Goal: Transaction & Acquisition: Book appointment/travel/reservation

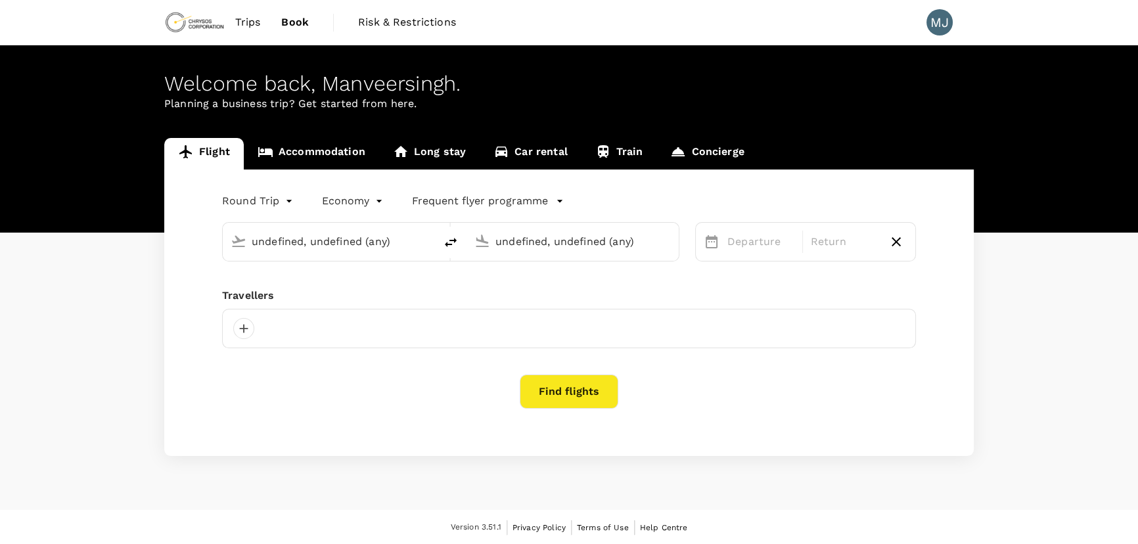
type input "[GEOGRAPHIC_DATA] ([GEOGRAPHIC_DATA])"
type input "Adelaide (ADL)"
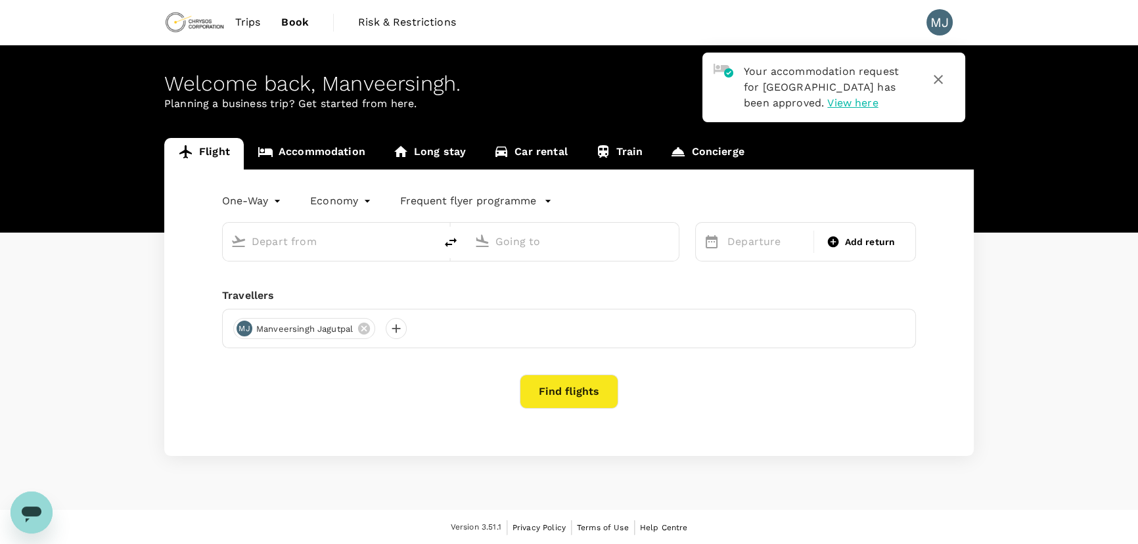
type input "roundtrip"
type input "[GEOGRAPHIC_DATA] ([GEOGRAPHIC_DATA])"
type input "Adelaide (ADL)"
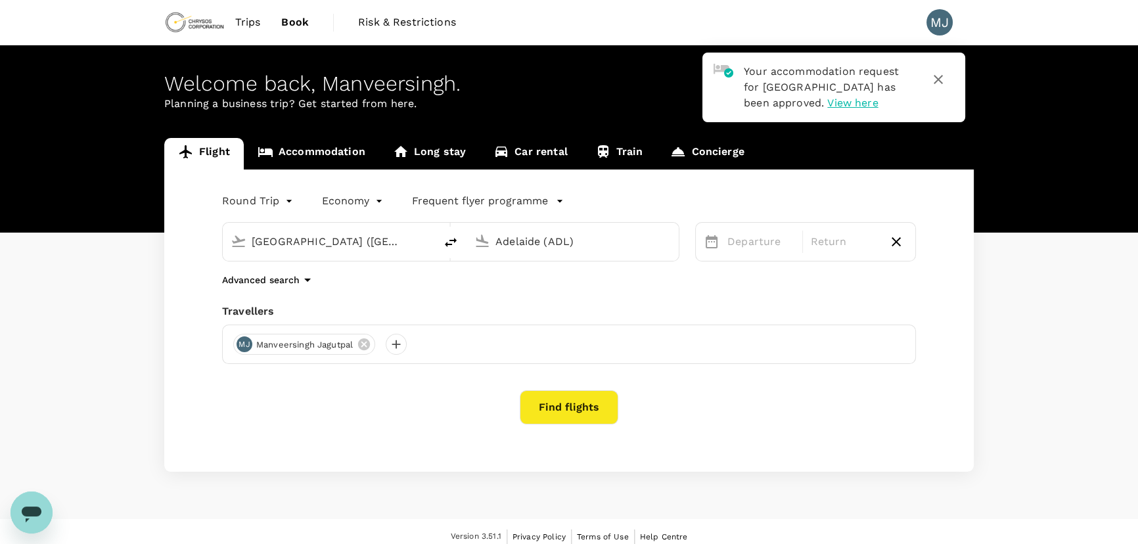
click at [516, 243] on input "Adelaide (ADL)" at bounding box center [573, 241] width 156 height 20
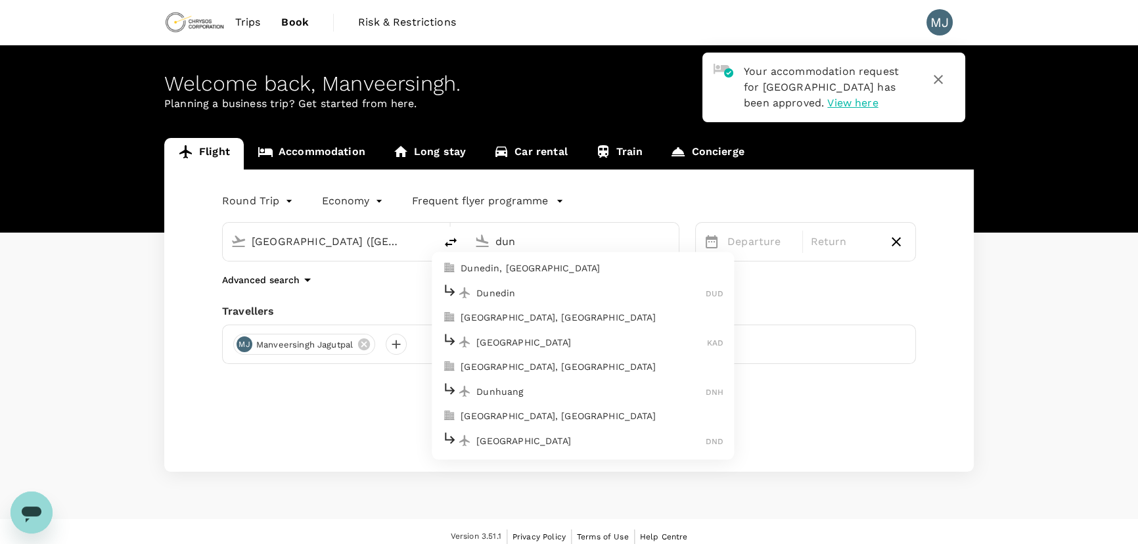
click at [488, 294] on p "Dunedin" at bounding box center [590, 292] width 229 height 13
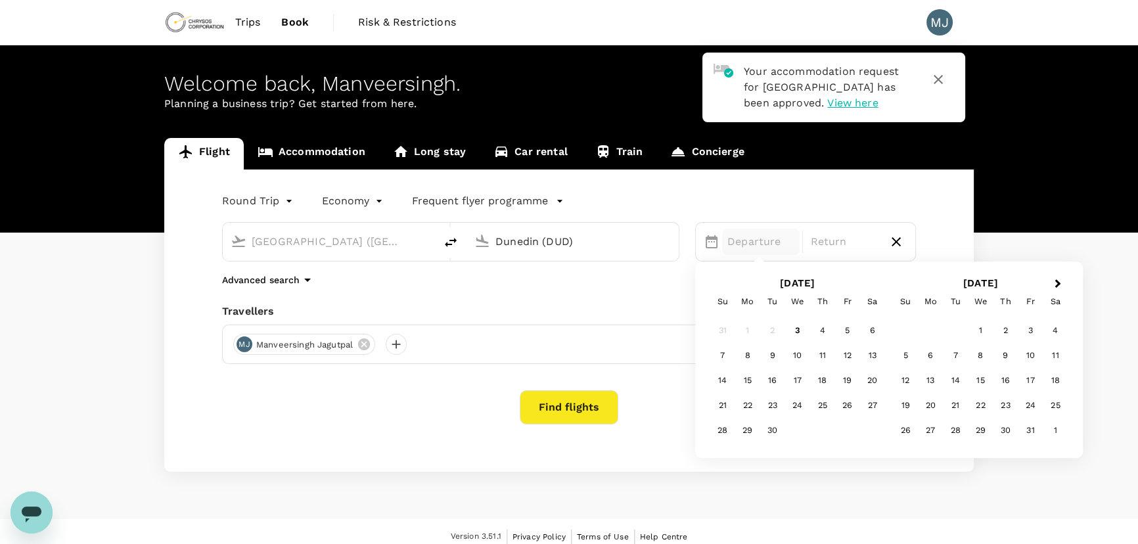
type input "Dunedin (DUD)"
click at [558, 296] on div "Round Trip roundtrip Economy economy Frequent flyer programme [GEOGRAPHIC_DATA]…" at bounding box center [568, 320] width 809 height 302
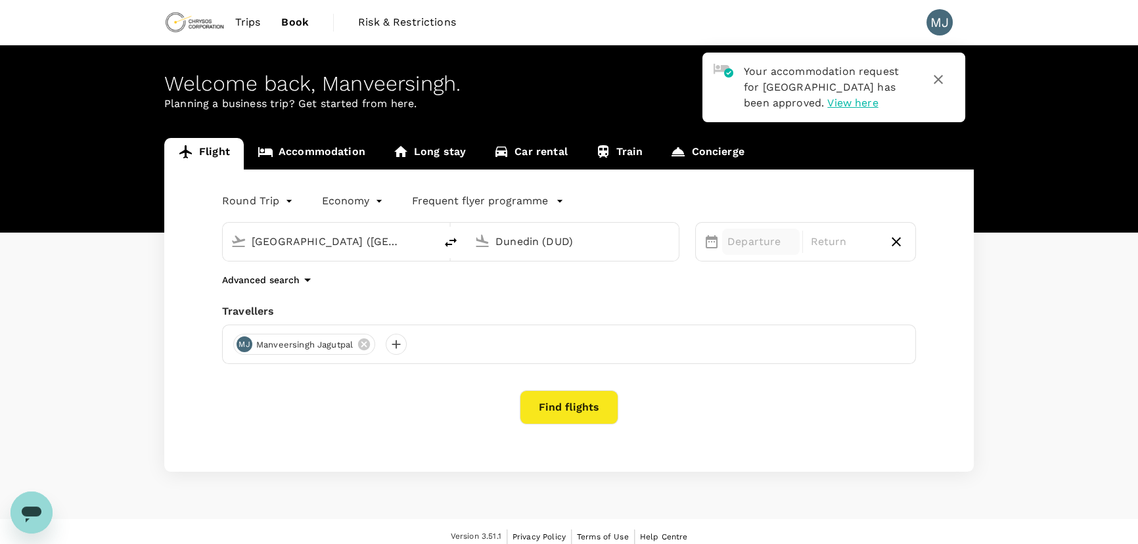
click at [747, 234] on p "Departure" at bounding box center [760, 242] width 67 height 16
click at [723, 355] on div "7" at bounding box center [722, 356] width 25 height 25
click at [844, 242] on p "Return" at bounding box center [844, 242] width 67 height 16
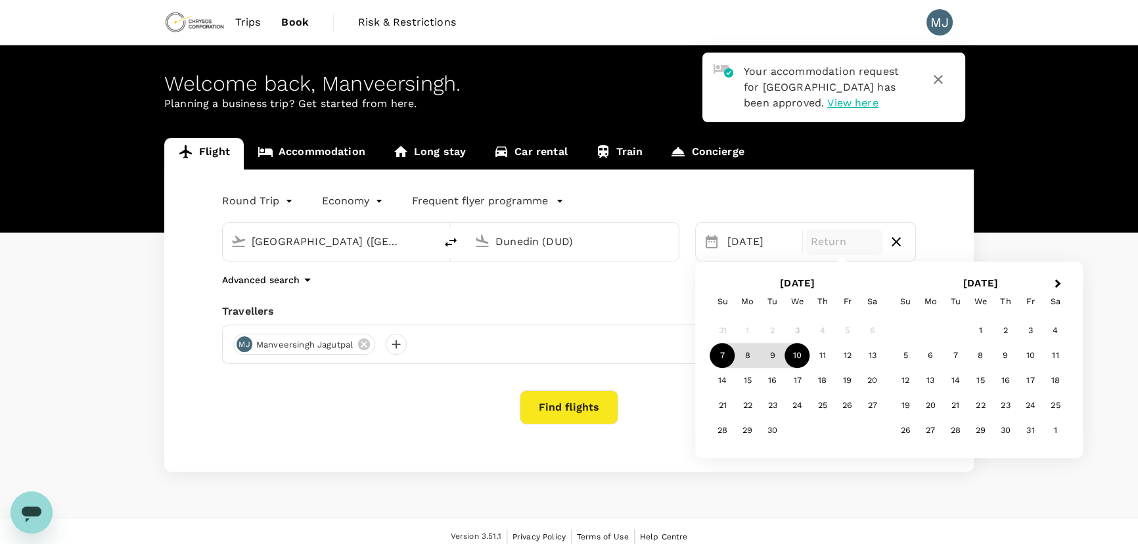
click at [790, 353] on div "10" at bounding box center [797, 356] width 25 height 25
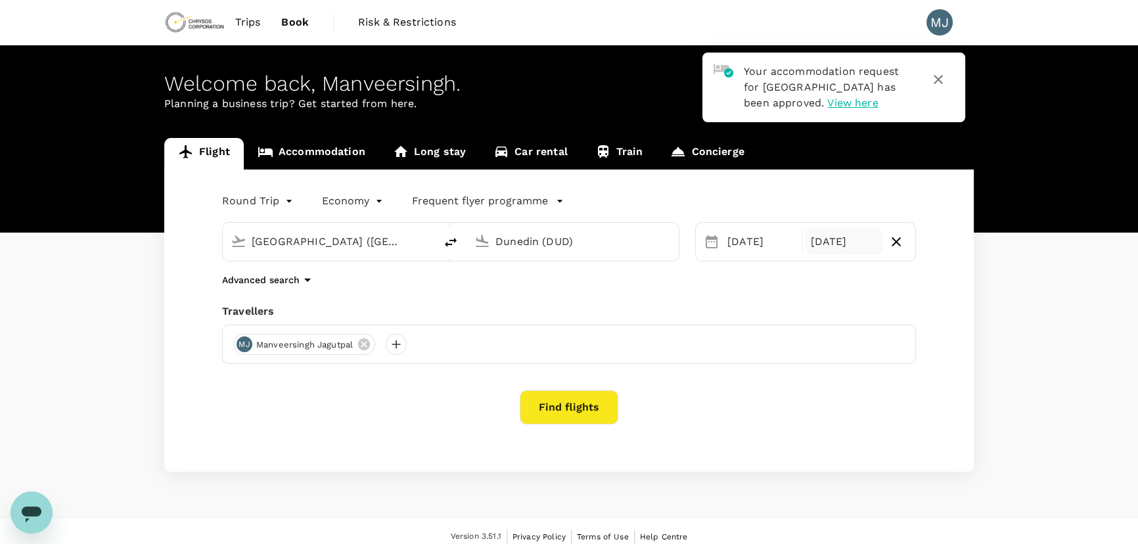
click at [821, 234] on div "[DATE]" at bounding box center [844, 242] width 78 height 26
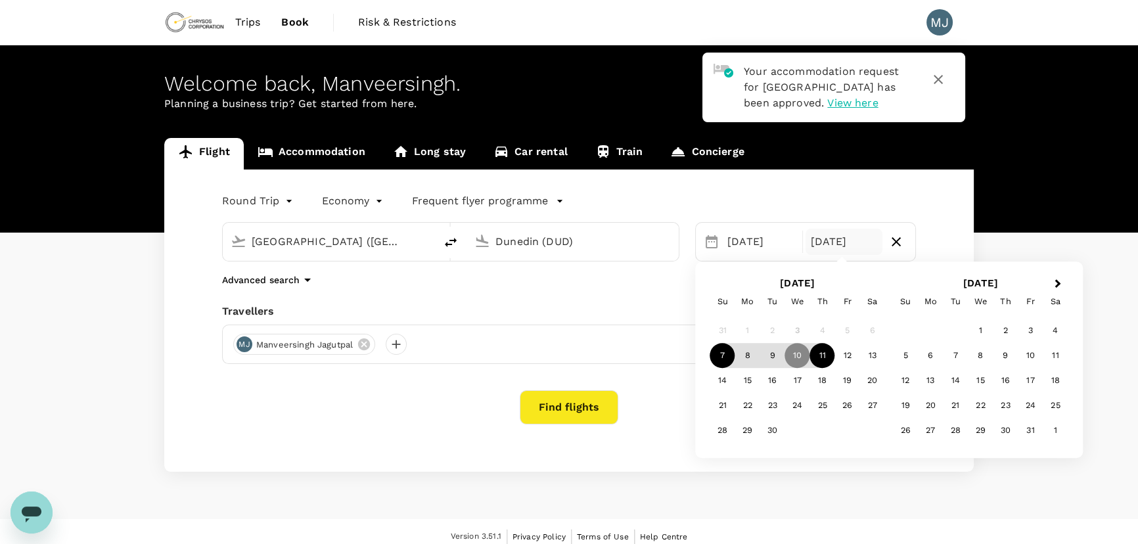
click at [821, 355] on div "11" at bounding box center [822, 356] width 25 height 25
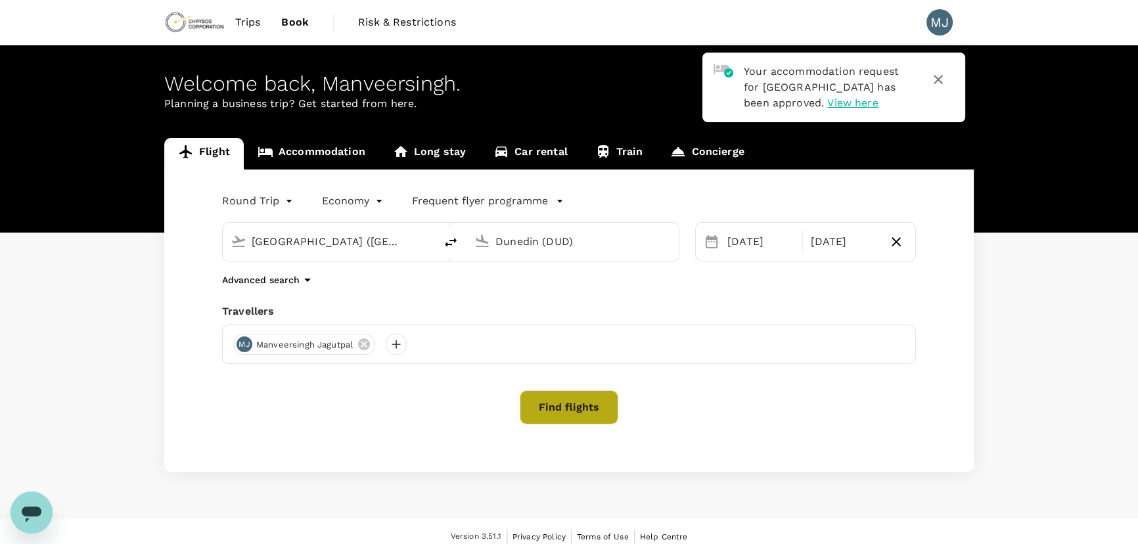
click at [583, 403] on button "Find flights" at bounding box center [569, 407] width 99 height 34
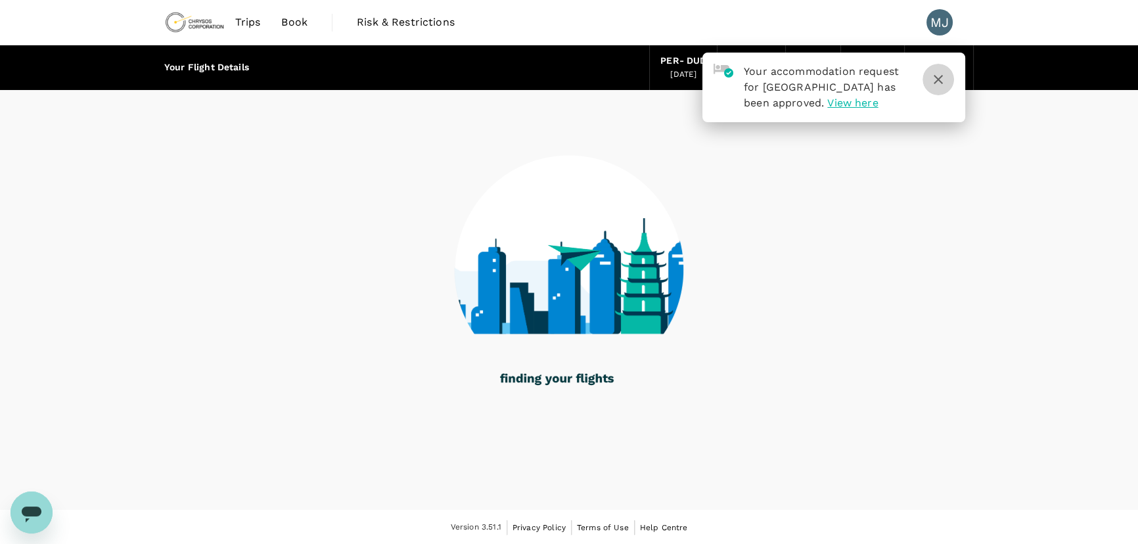
click at [939, 82] on icon "button" at bounding box center [938, 80] width 16 height 16
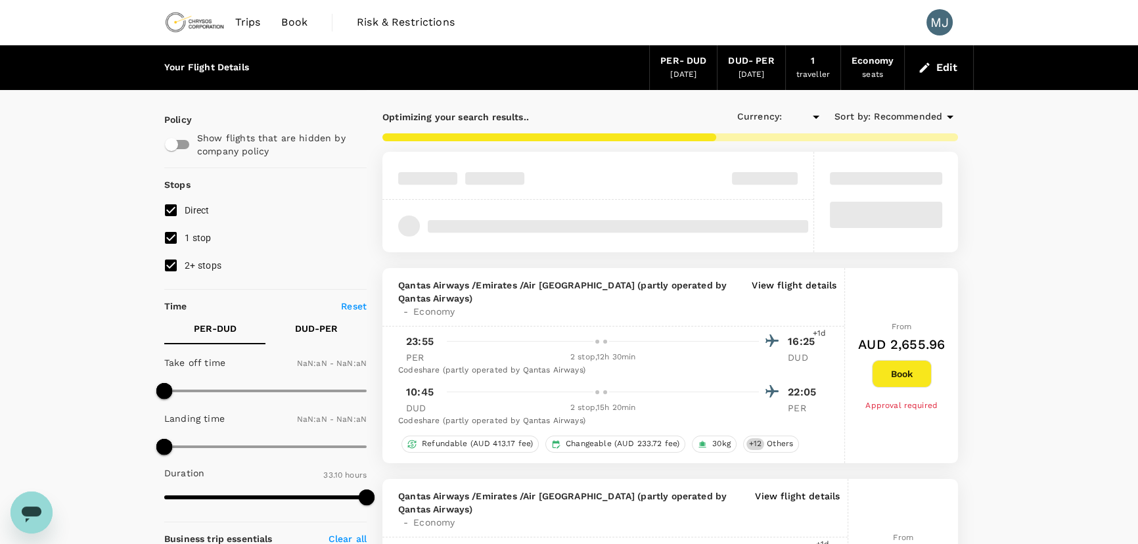
type input "AUD"
type input "1440"
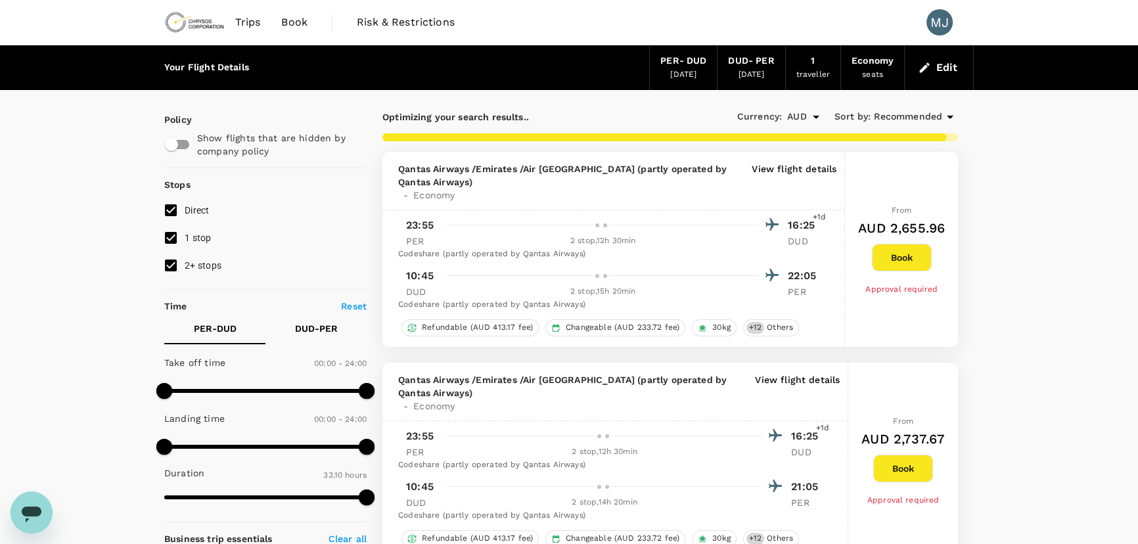
click at [947, 116] on icon at bounding box center [950, 117] width 7 height 3
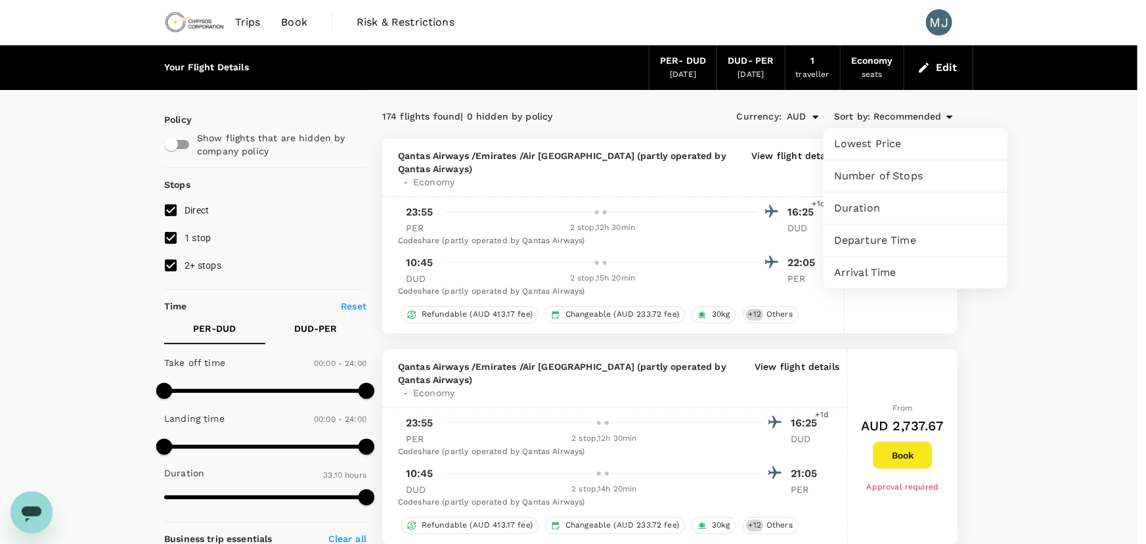
click at [913, 137] on span "Lowest Price" at bounding box center [915, 144] width 163 height 16
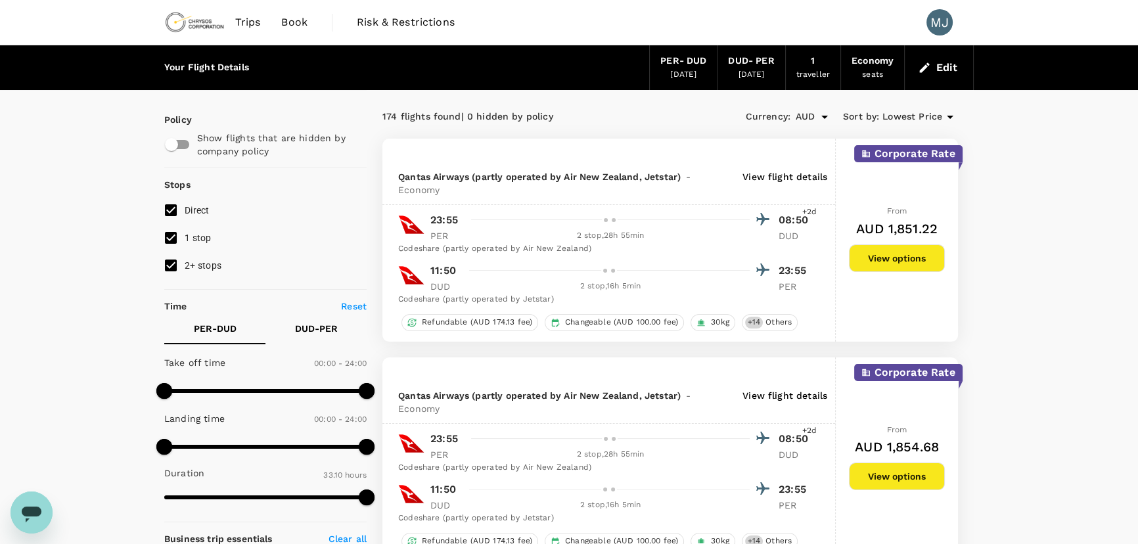
click at [955, 119] on icon at bounding box center [950, 117] width 16 height 16
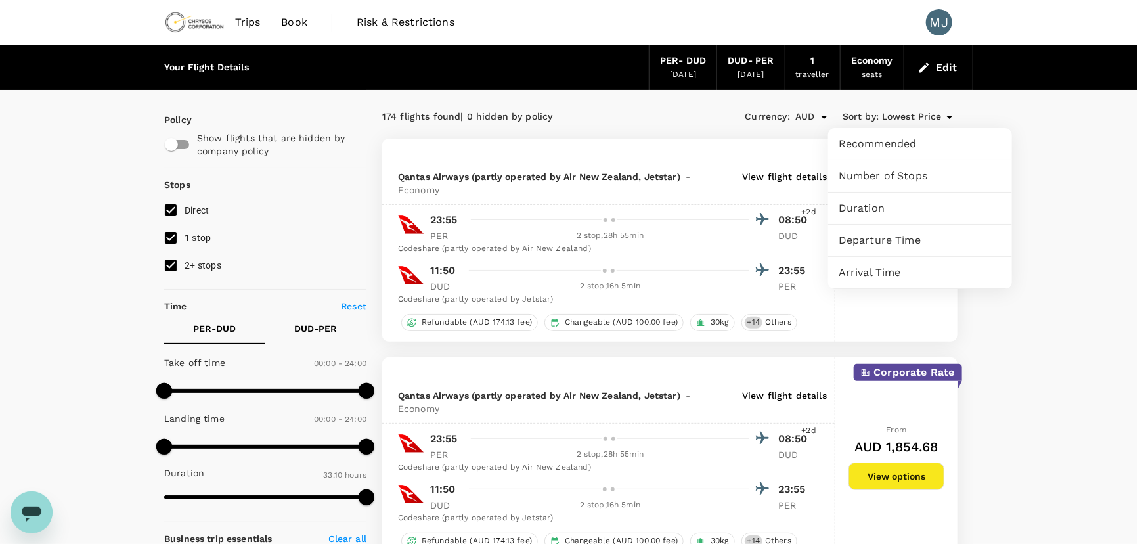
click at [931, 141] on span "Recommended" at bounding box center [920, 144] width 163 height 16
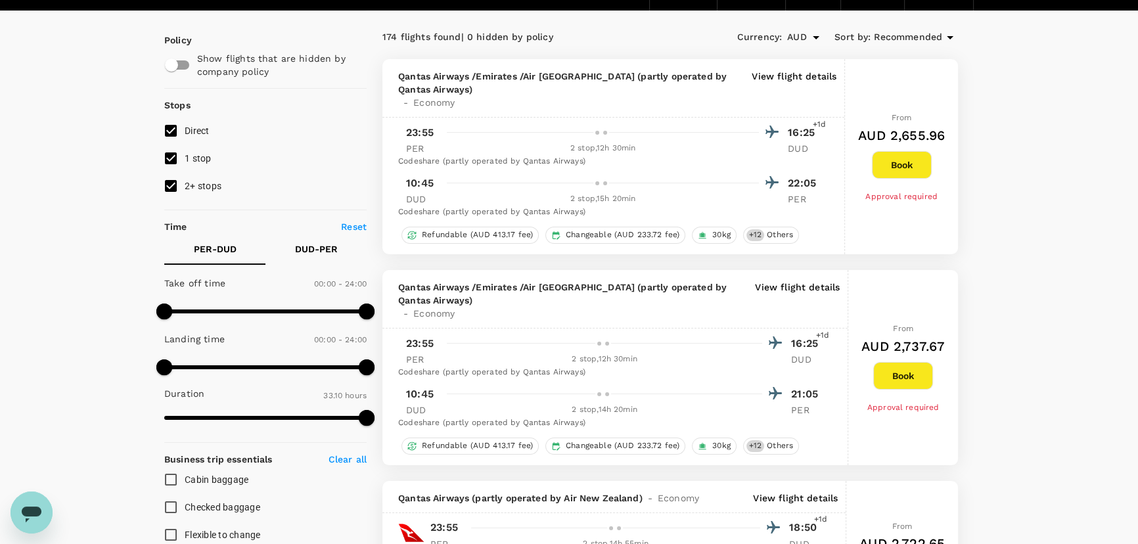
scroll to position [39, 0]
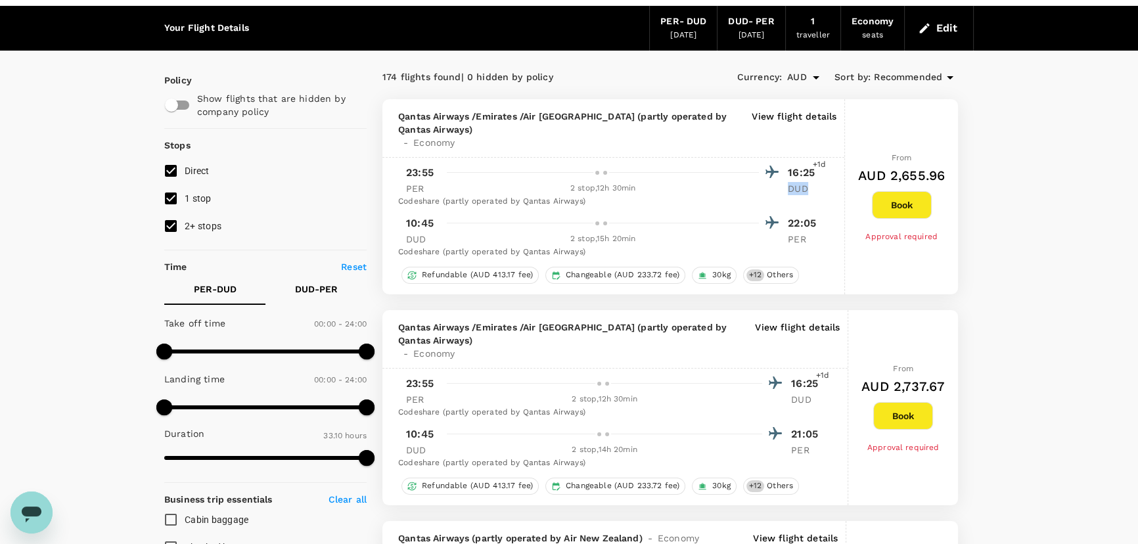
drag, startPoint x: 816, startPoint y: 189, endPoint x: 778, endPoint y: 184, distance: 38.4
click at [778, 184] on div "PER 2 stop , 12h 30min DUD" at bounding box center [613, 188] width 415 height 13
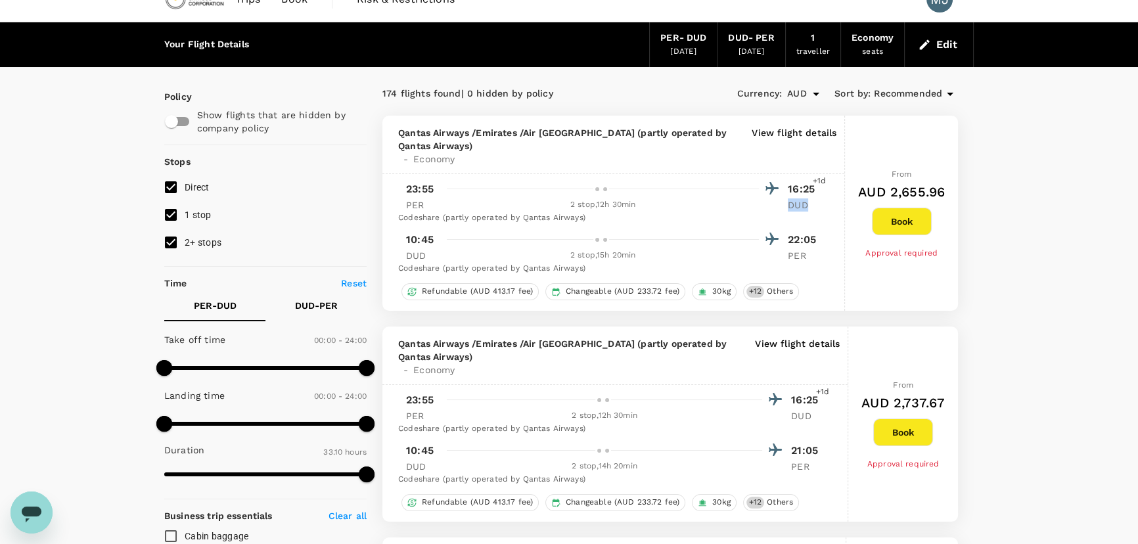
scroll to position [0, 0]
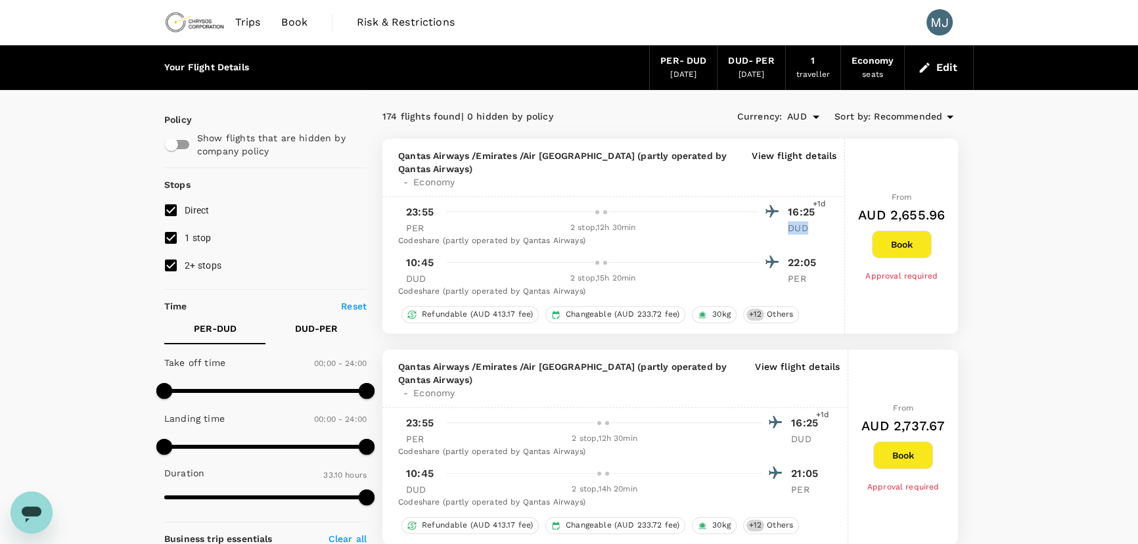
click at [813, 231] on p "DUD" at bounding box center [804, 227] width 33 height 13
click at [763, 68] on div "[DATE]" at bounding box center [751, 74] width 26 height 13
click at [696, 68] on div "[DATE]" at bounding box center [683, 74] width 26 height 13
click at [926, 67] on icon "button" at bounding box center [925, 67] width 10 height 10
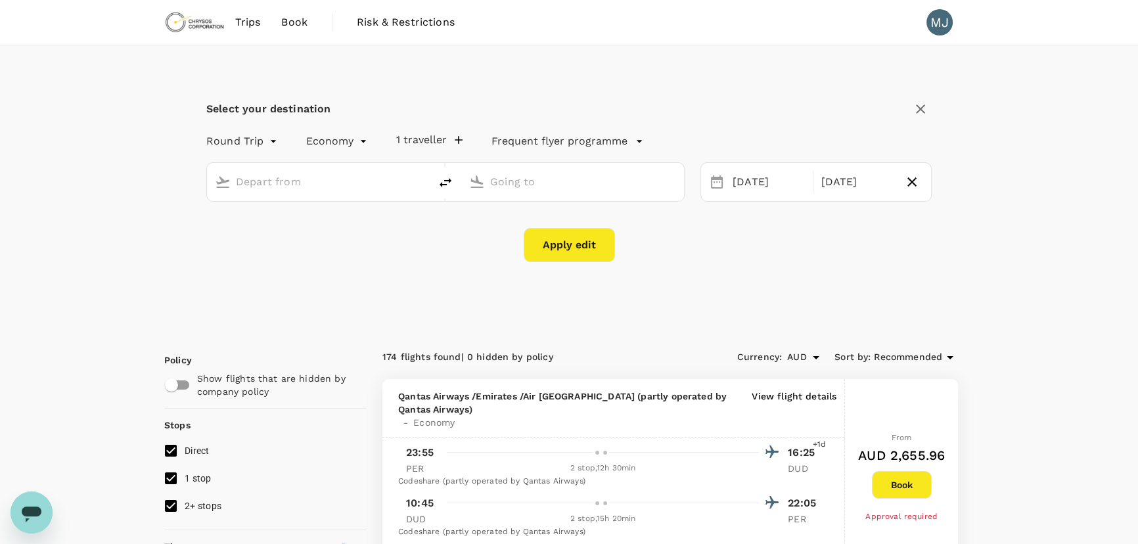
type input "[GEOGRAPHIC_DATA] ([GEOGRAPHIC_DATA])"
type input "Dunedin (DUD)"
click at [826, 179] on div "[DATE]" at bounding box center [857, 182] width 83 height 26
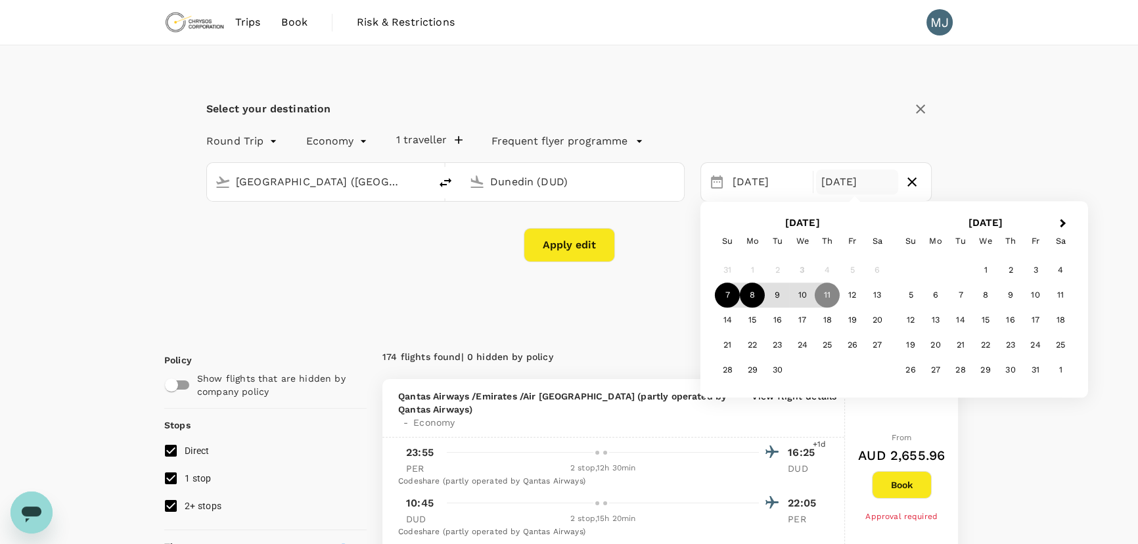
click at [756, 296] on div "8" at bounding box center [752, 295] width 25 height 25
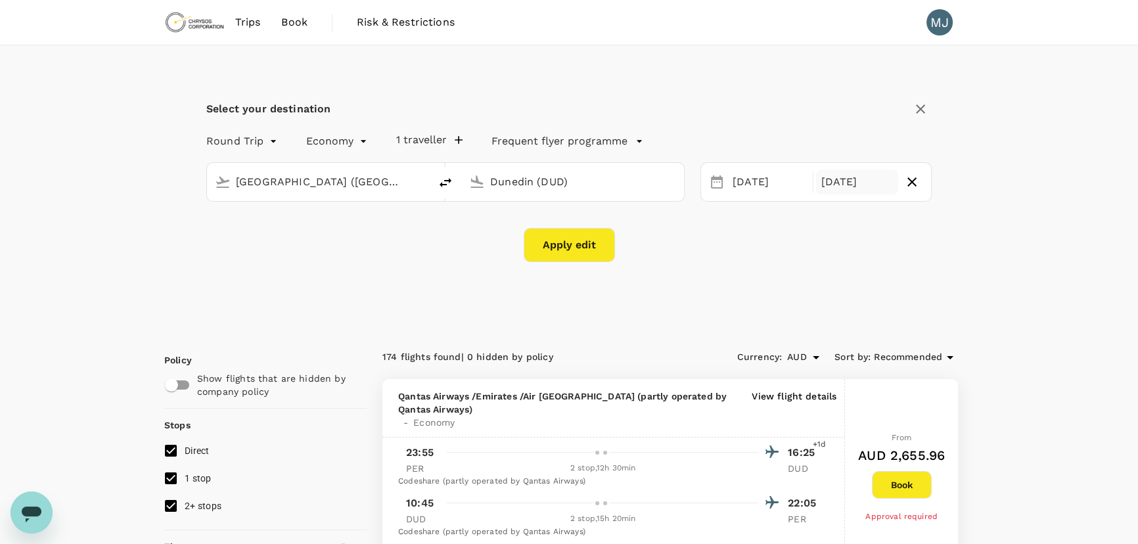
click at [836, 184] on div "[DATE]" at bounding box center [857, 182] width 83 height 26
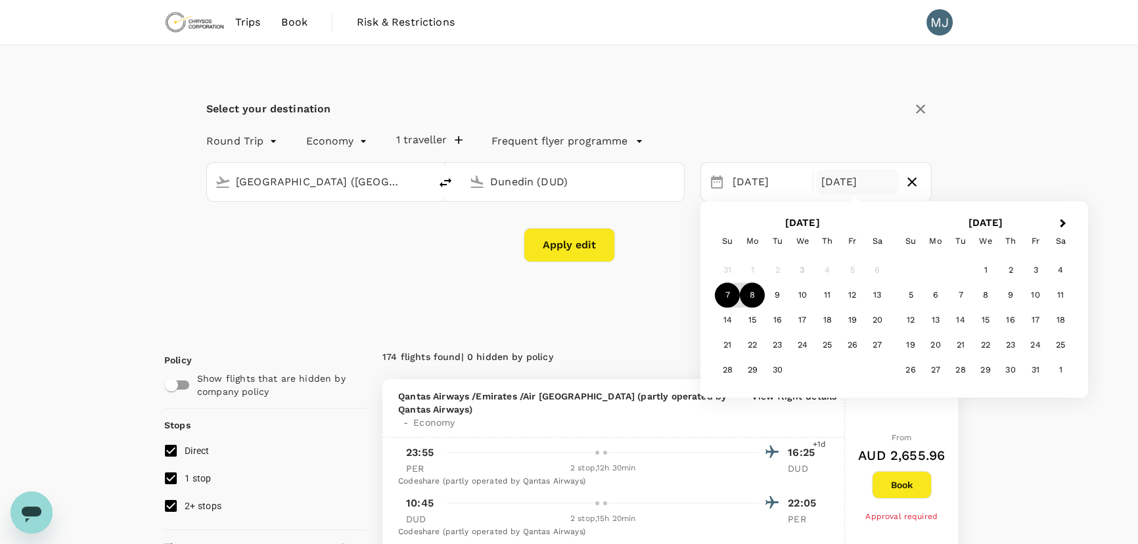
click at [746, 294] on div "8" at bounding box center [752, 295] width 25 height 25
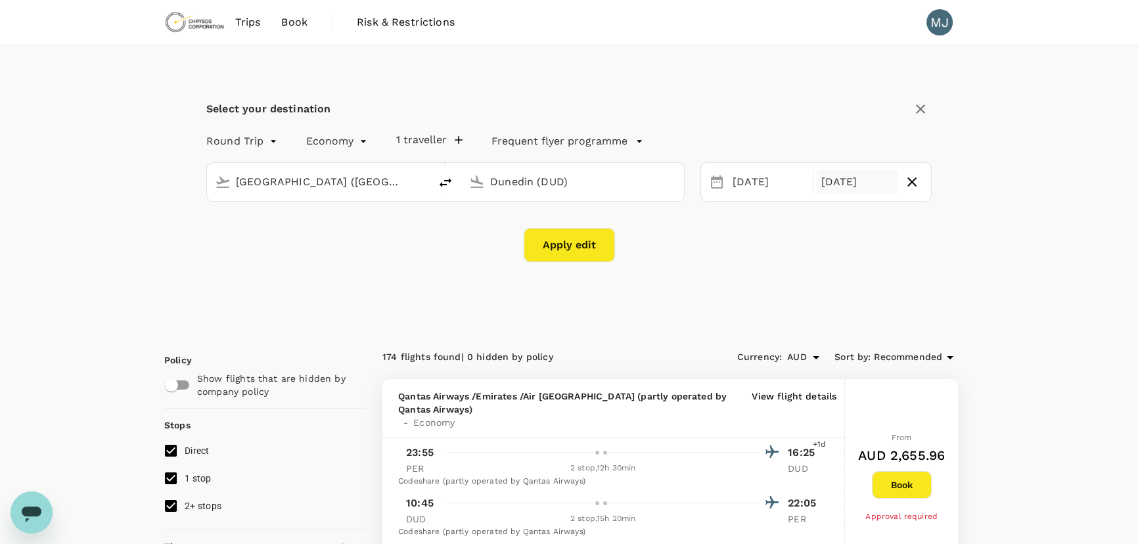
click at [852, 181] on div "[DATE]" at bounding box center [857, 182] width 83 height 26
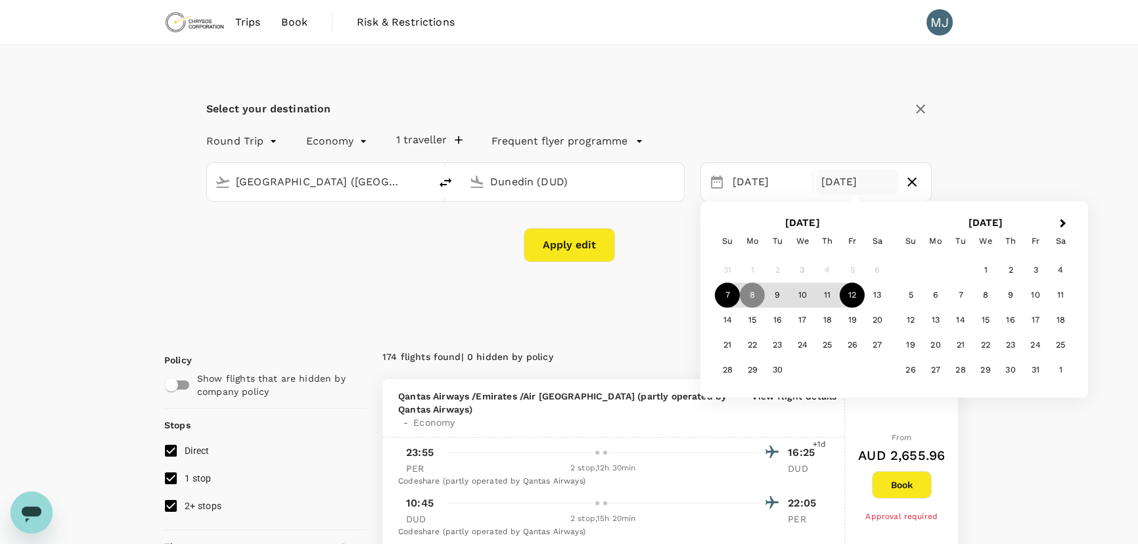
click at [850, 292] on div "12" at bounding box center [852, 295] width 25 height 25
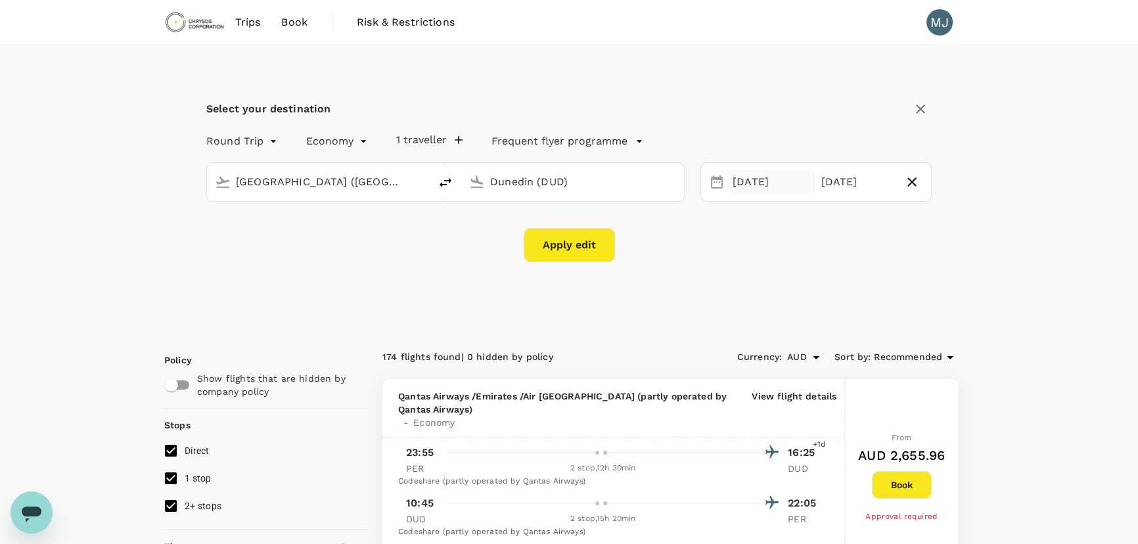
click at [771, 183] on div "[DATE]" at bounding box center [768, 182] width 83 height 26
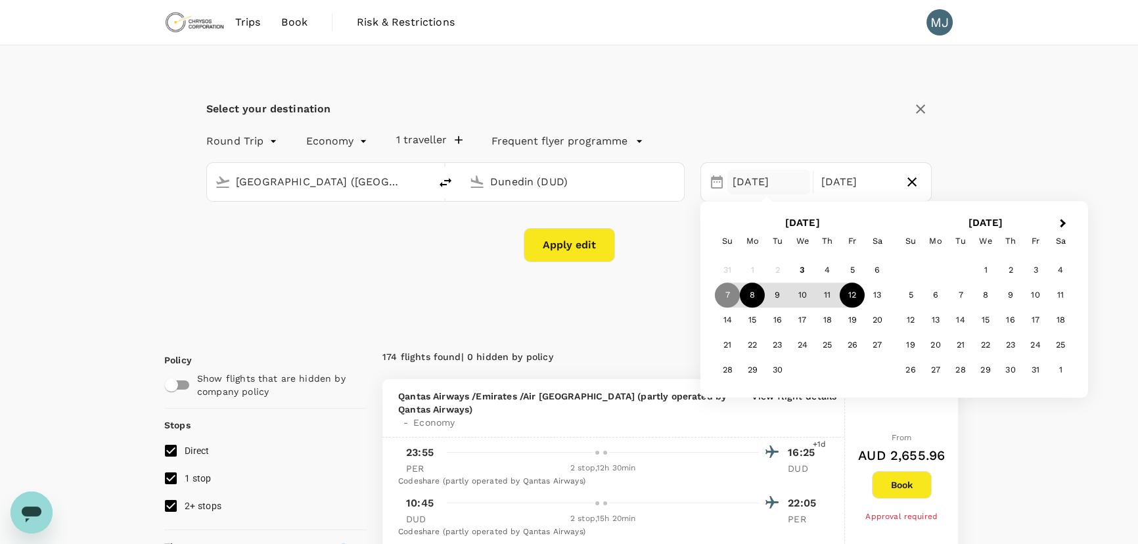
click at [743, 293] on div "8" at bounding box center [752, 295] width 25 height 25
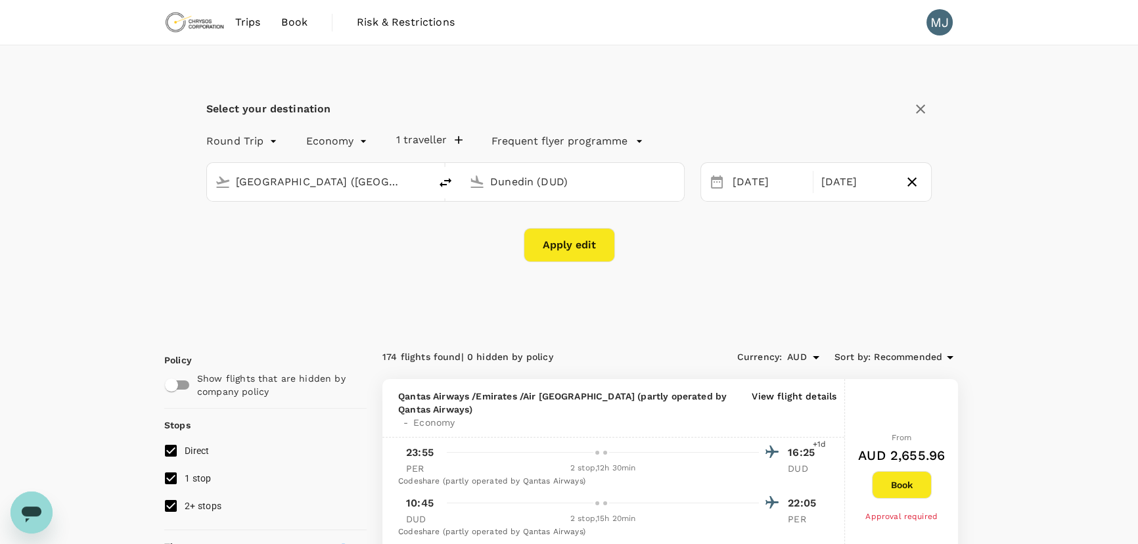
click at [849, 74] on div "Select your destination Round Trip roundtrip Economy economy 1 traveller Freque…" at bounding box center [568, 187] width 809 height 285
click at [564, 244] on button "Apply edit" at bounding box center [569, 245] width 91 height 34
checkbox input "false"
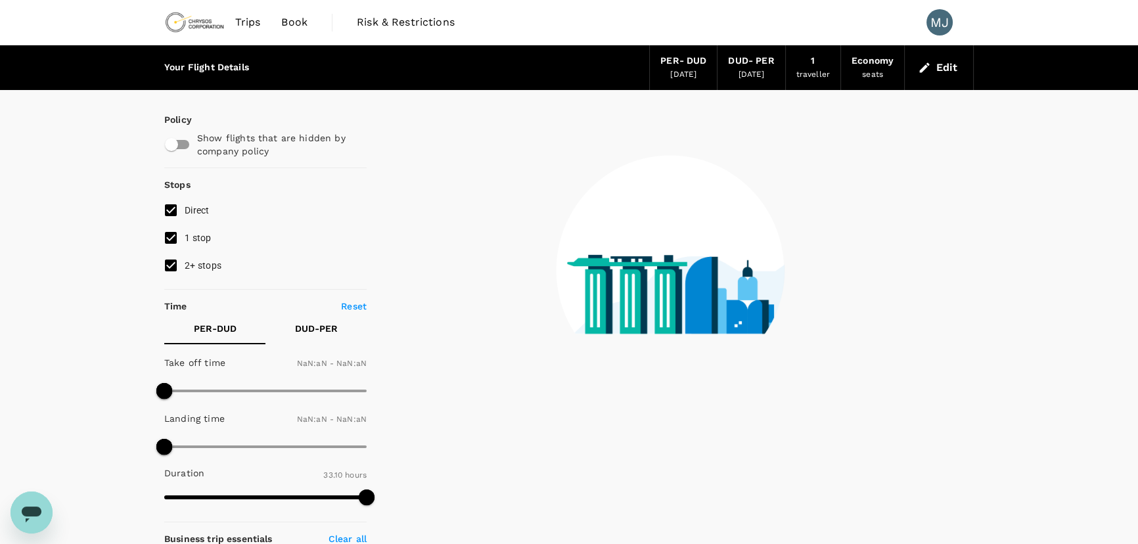
type input "1440"
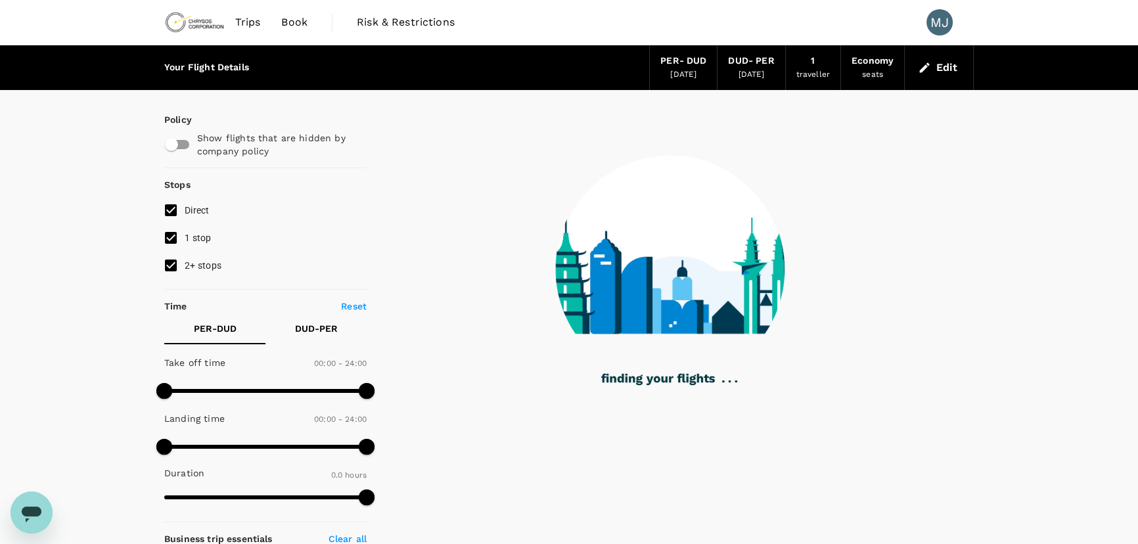
type input "1815"
checkbox input "true"
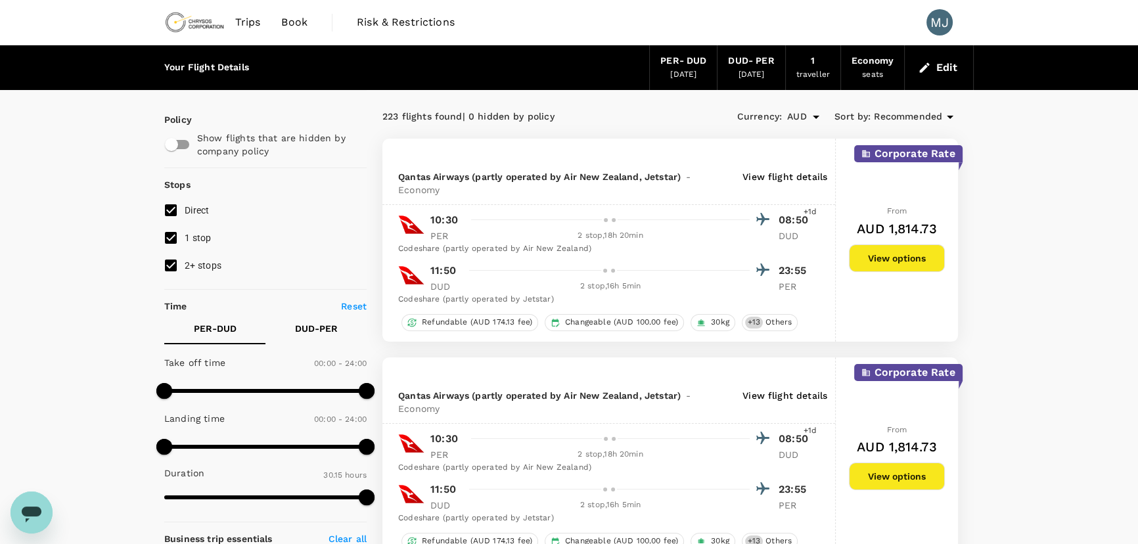
click at [959, 72] on button "Edit" at bounding box center [938, 67] width 47 height 21
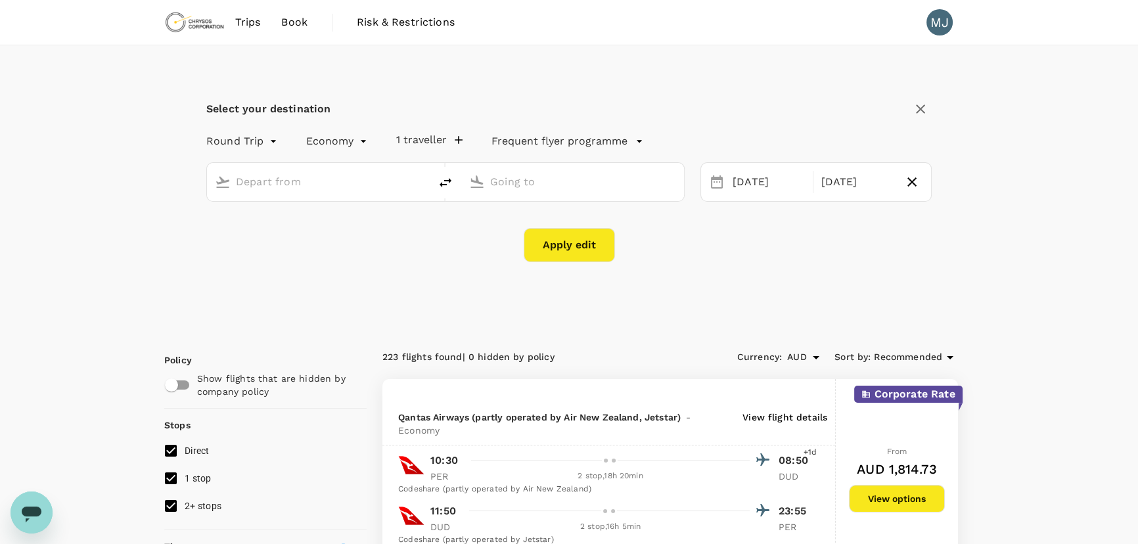
type input "[GEOGRAPHIC_DATA] ([GEOGRAPHIC_DATA])"
type input "Dunedin (DUD)"
click at [744, 182] on div "[DATE]" at bounding box center [768, 182] width 83 height 26
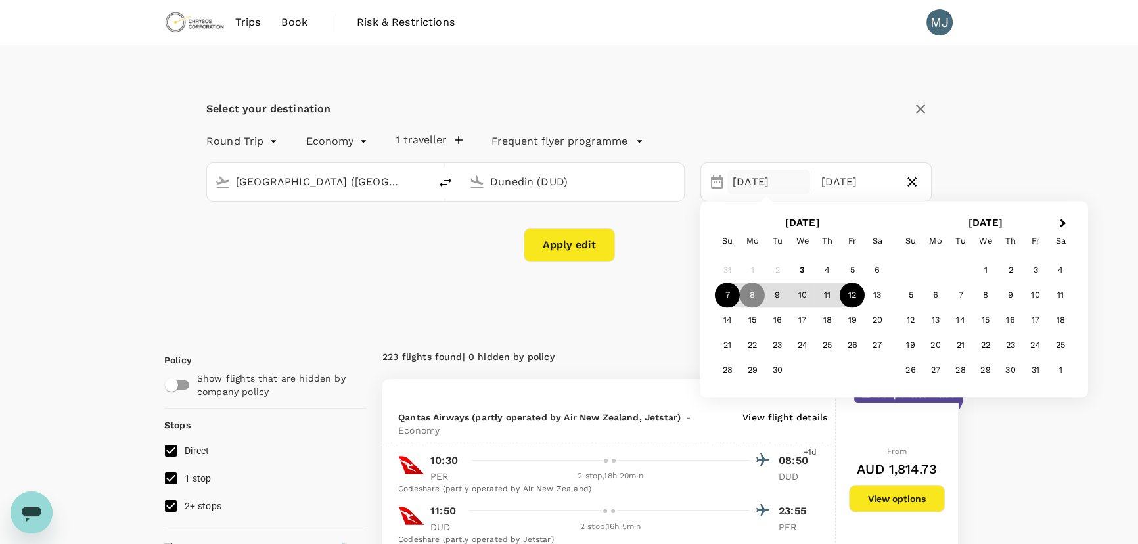
click at [728, 295] on div "7" at bounding box center [727, 295] width 25 height 25
click at [604, 312] on div "Select your destination Round Trip roundtrip Economy economy 1 traveller Freque…" at bounding box center [568, 187] width 809 height 285
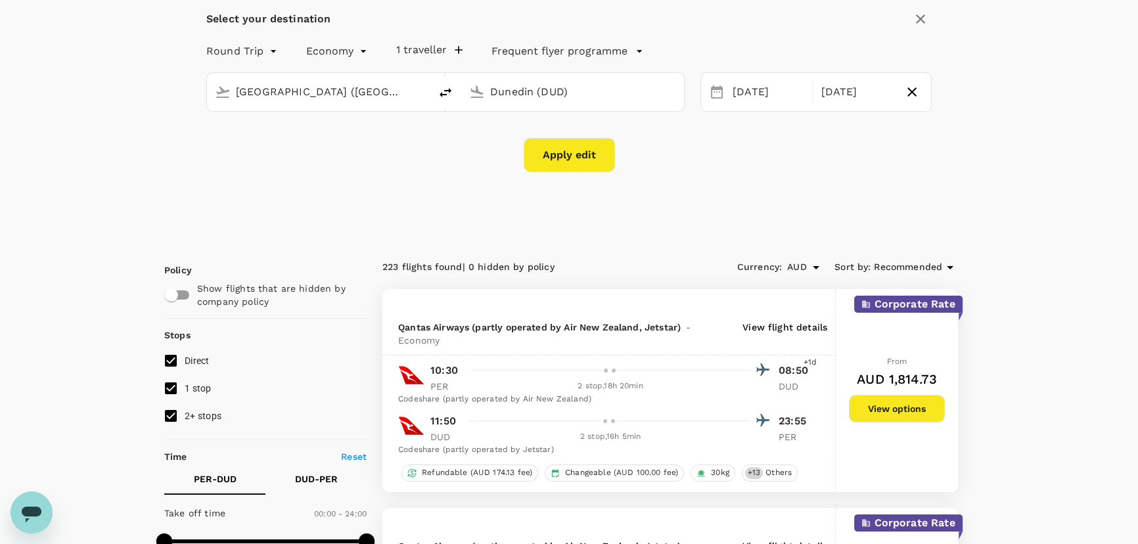
scroll to position [39, 0]
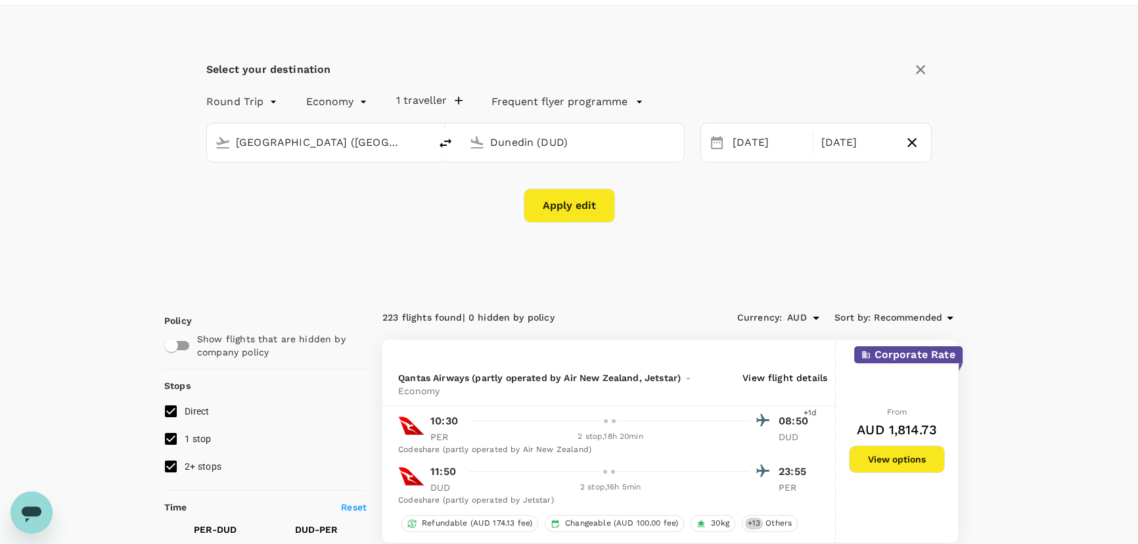
drag, startPoint x: 524, startPoint y: 197, endPoint x: 541, endPoint y: 204, distance: 18.9
click at [524, 197] on button "Apply edit" at bounding box center [569, 206] width 91 height 34
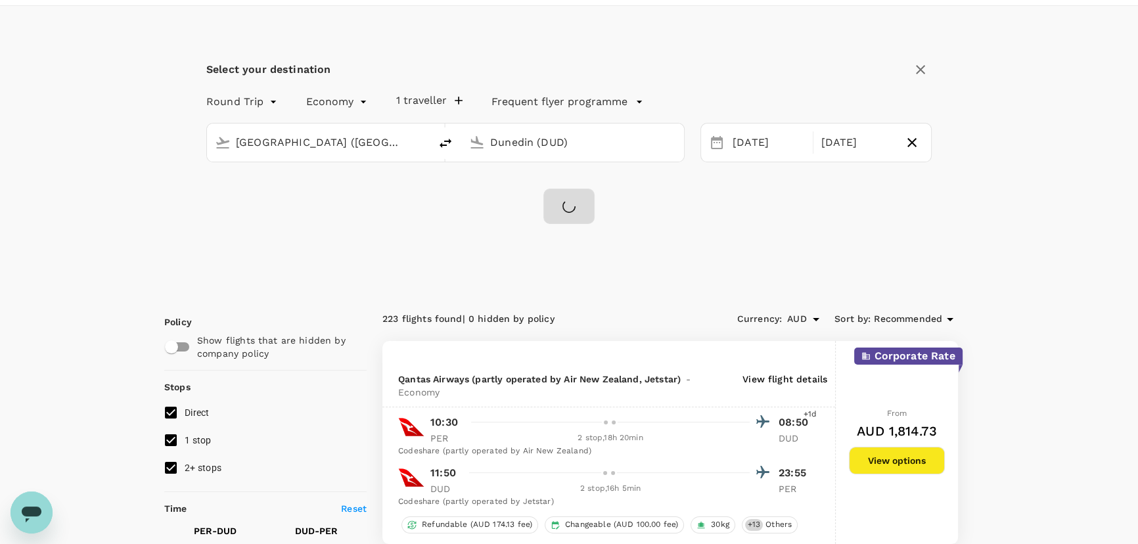
checkbox input "false"
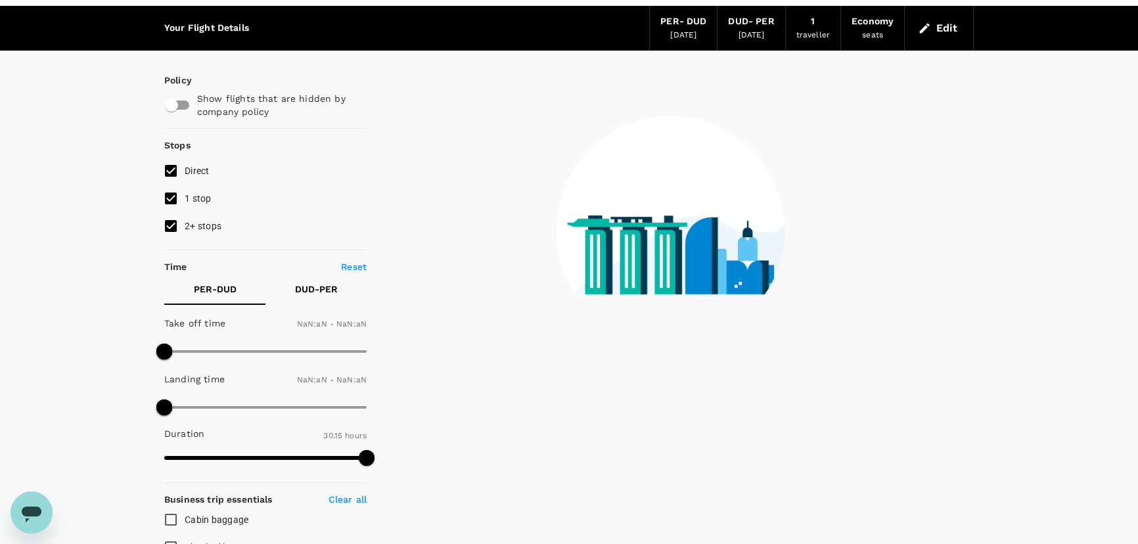
type input "1440"
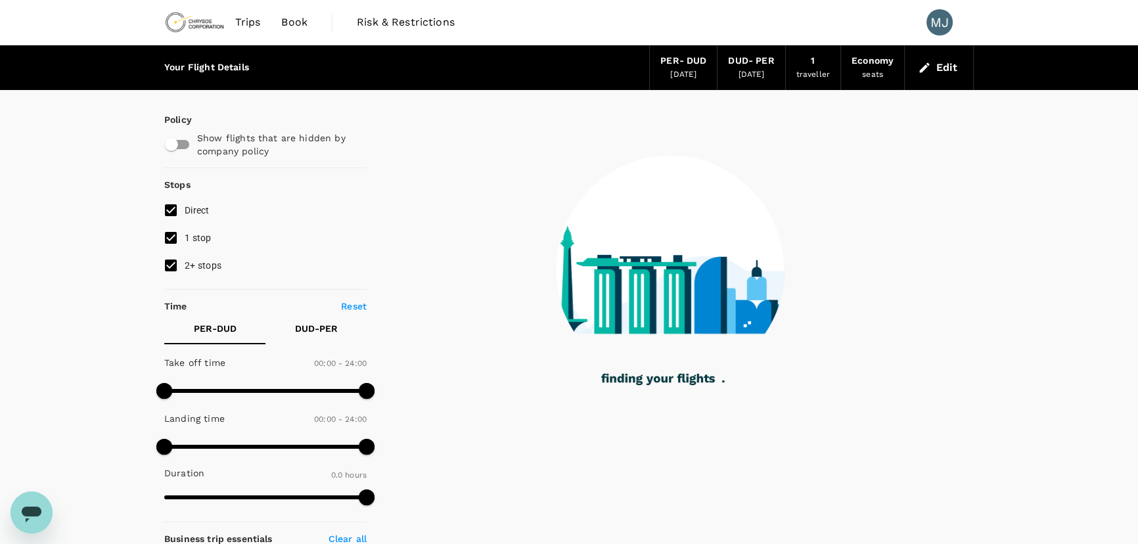
type input "1695"
checkbox input "true"
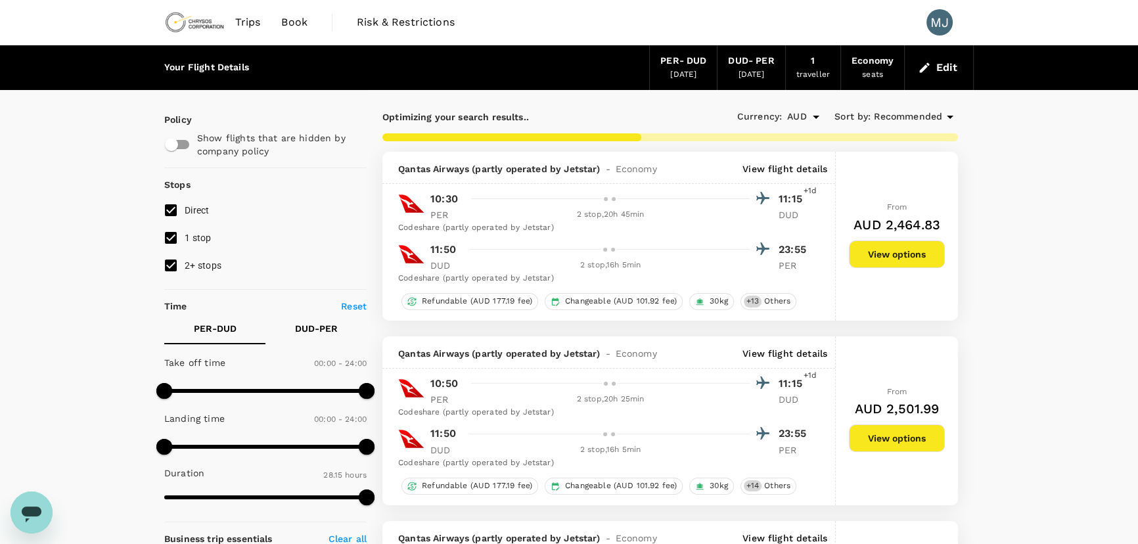
type input "1735"
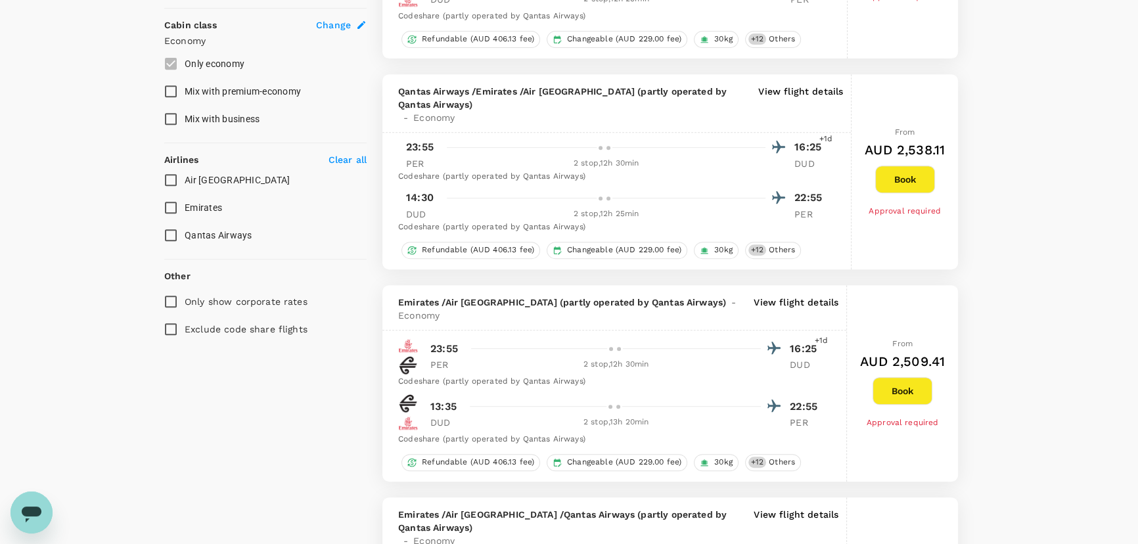
scroll to position [716, 0]
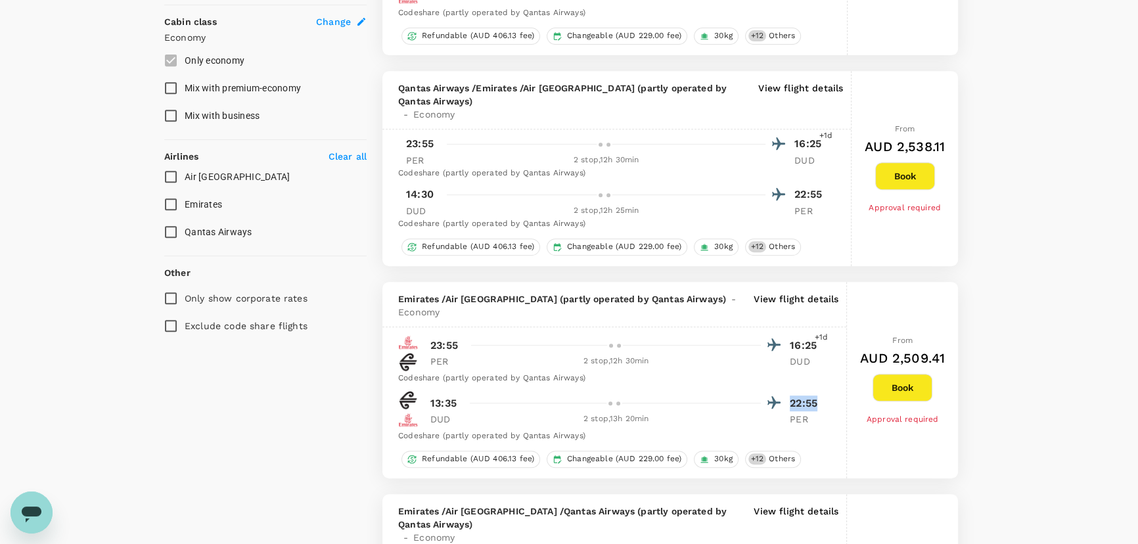
drag, startPoint x: 826, startPoint y: 382, endPoint x: 788, endPoint y: 377, distance: 38.4
click at [788, 377] on div "23:55 16:25 +1d PER 2 stop , 12h 30min DUD Codeshare (partly operated by Qantas…" at bounding box center [614, 387] width 464 height 110
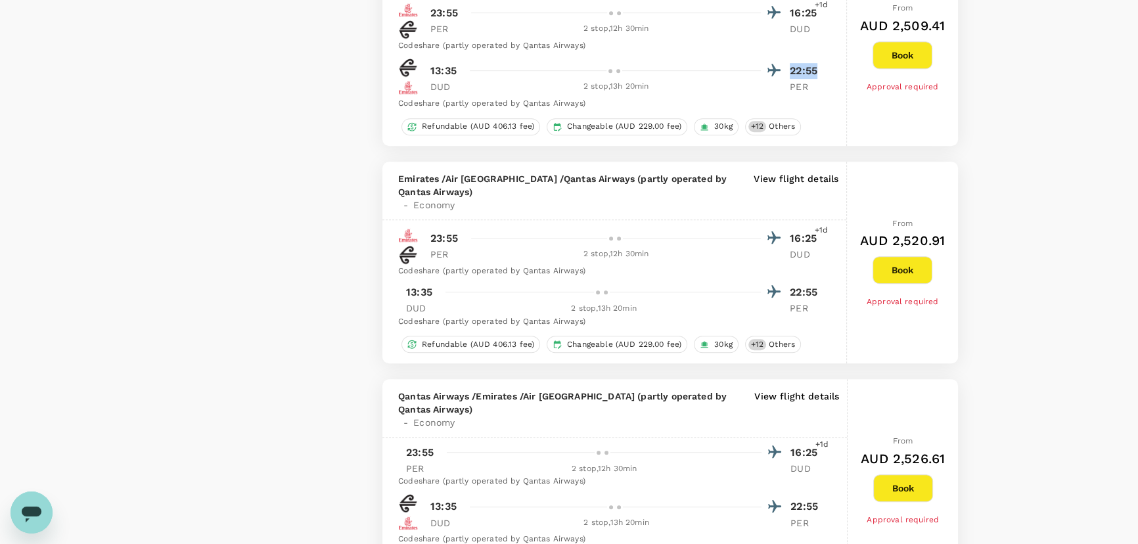
scroll to position [1075, 0]
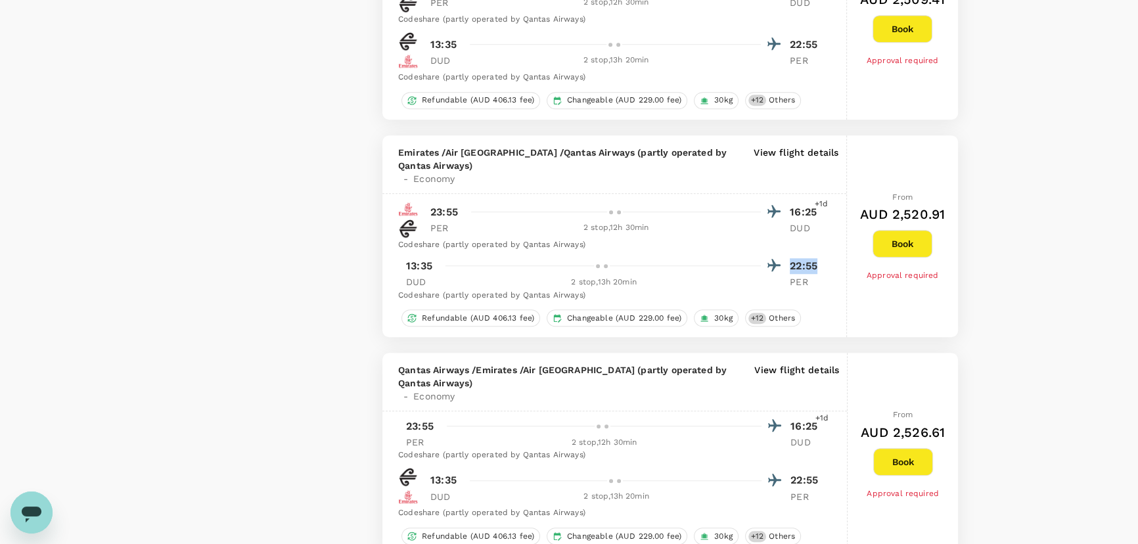
drag, startPoint x: 811, startPoint y: 237, endPoint x: 784, endPoint y: 242, distance: 26.7
click at [784, 256] on div "13:35 22:55" at bounding box center [614, 265] width 417 height 19
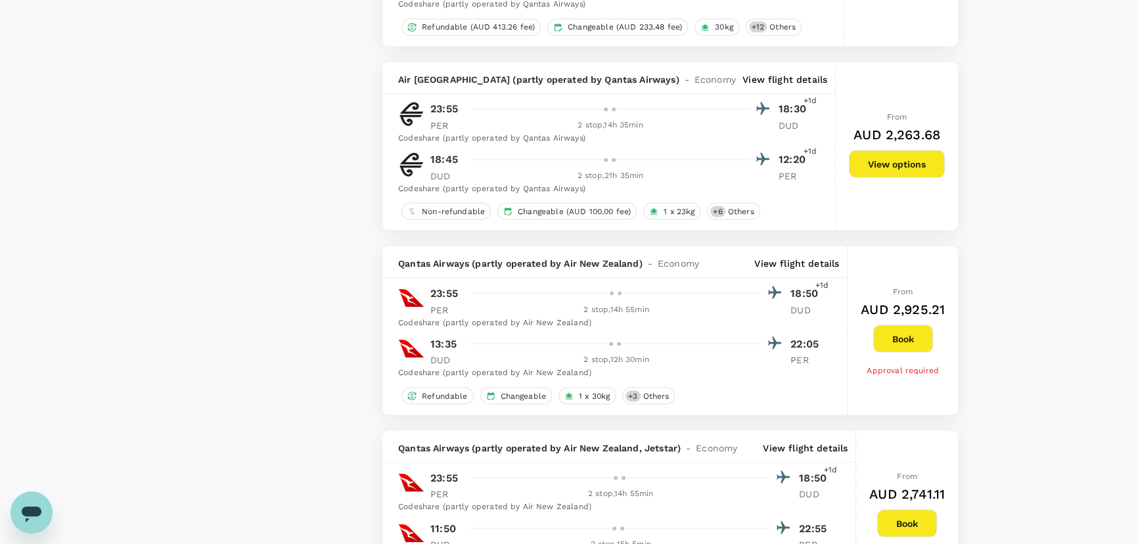
scroll to position [3145, 0]
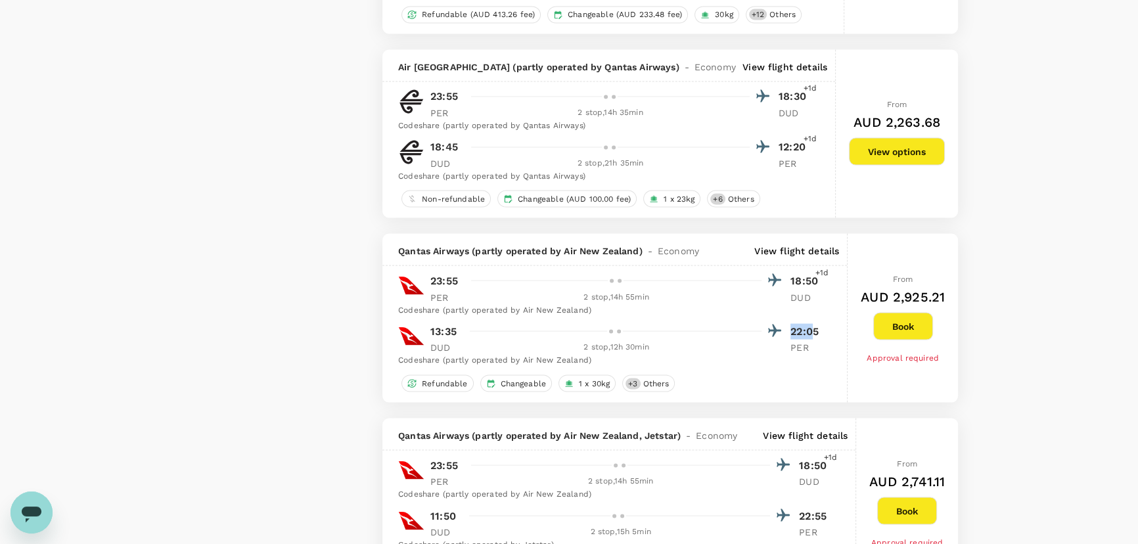
drag, startPoint x: 815, startPoint y: 315, endPoint x: 770, endPoint y: 326, distance: 46.5
click at [788, 322] on div "13:35 22:05 DUD 2 stop , 12h 30min PER" at bounding box center [622, 338] width 401 height 32
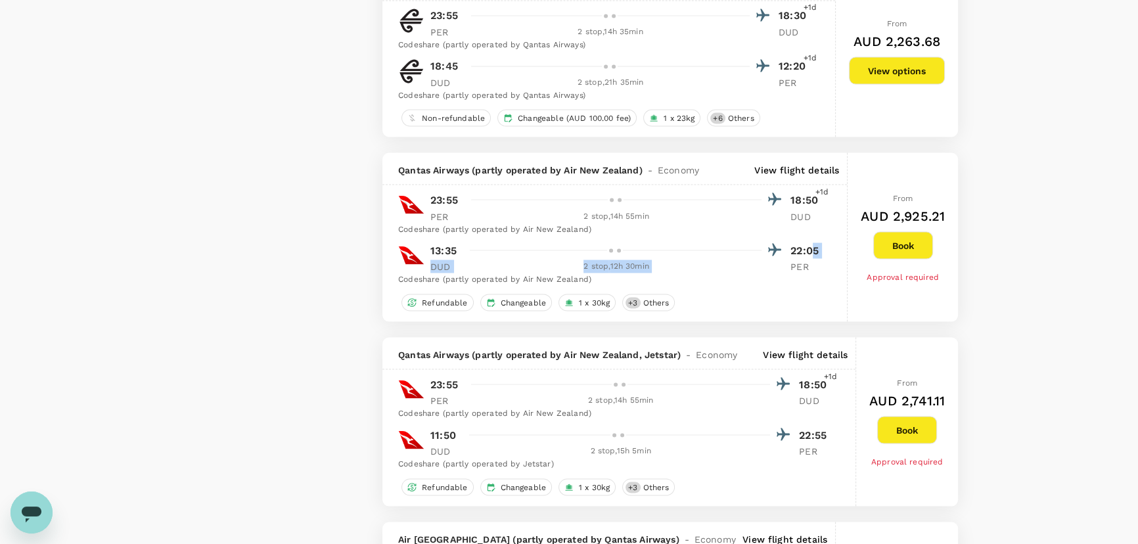
scroll to position [3304, 0]
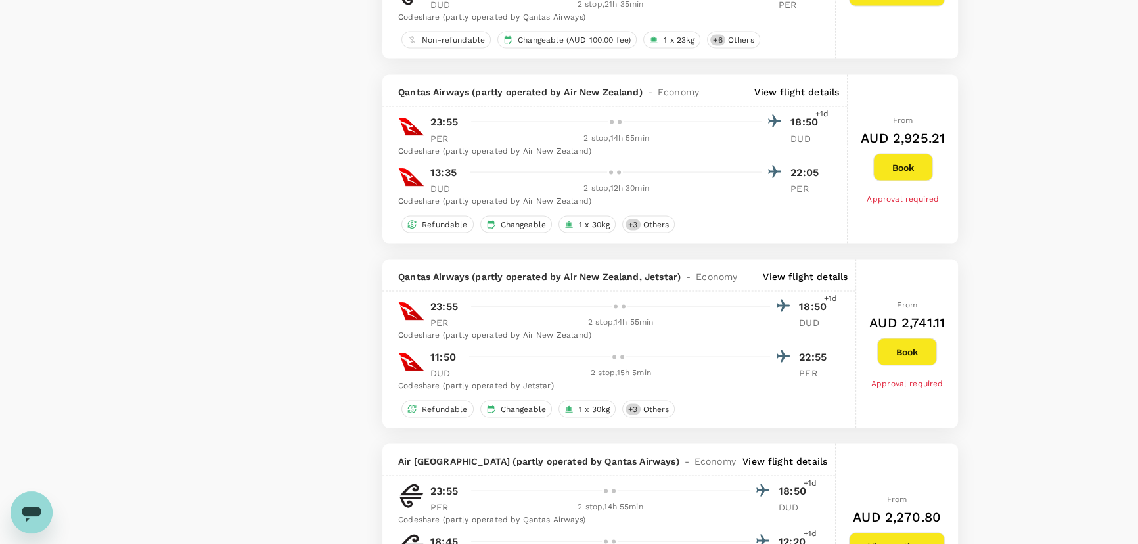
click at [796, 188] on div "Qantas Airways (partly operated by Air New Zealand) - Economy View flight detai…" at bounding box center [614, 159] width 465 height 169
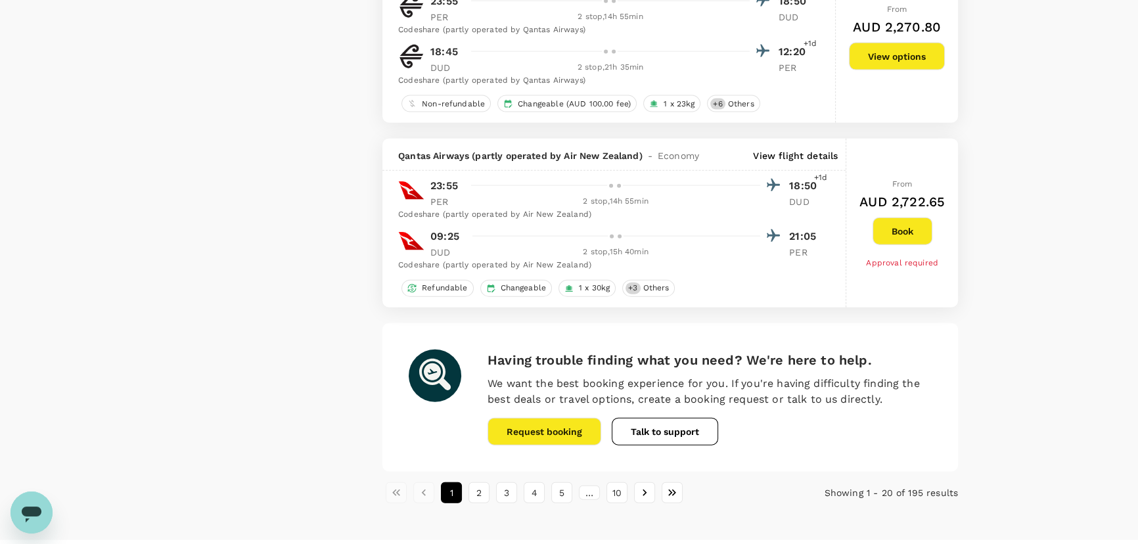
scroll to position [3803, 0]
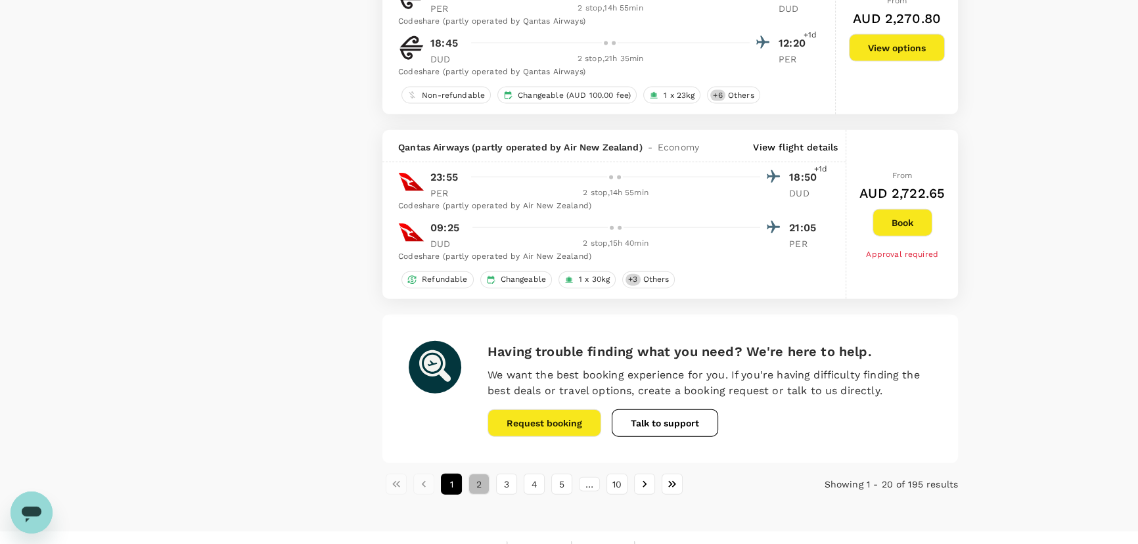
click at [478, 474] on button "2" at bounding box center [478, 484] width 21 height 21
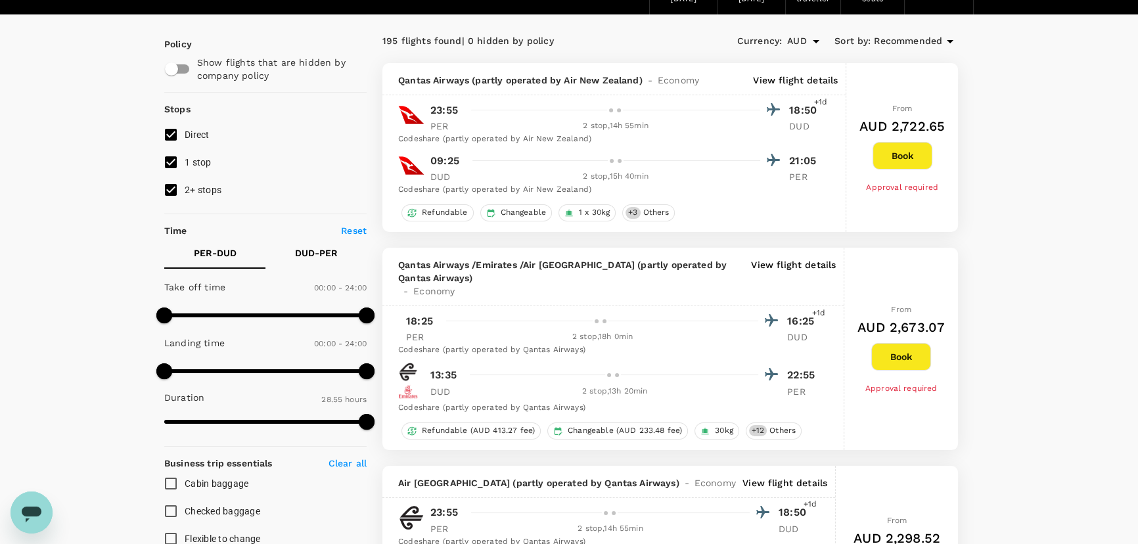
scroll to position [79, 0]
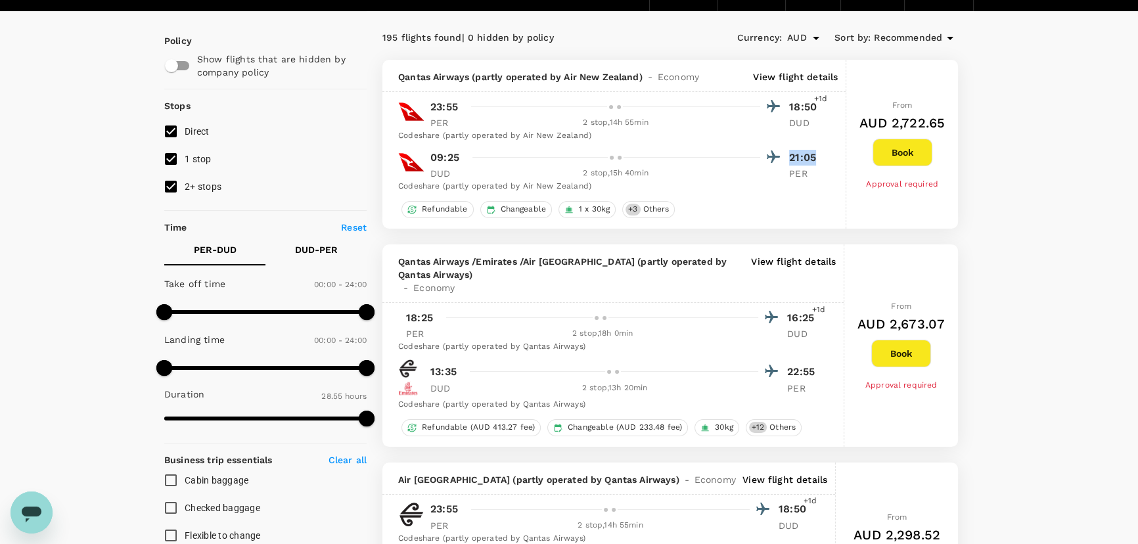
drag, startPoint x: 817, startPoint y: 158, endPoint x: 777, endPoint y: 158, distance: 39.4
click at [777, 158] on div "09:25 21:05" at bounding box center [626, 157] width 392 height 19
drag, startPoint x: 426, startPoint y: 154, endPoint x: 475, endPoint y: 162, distance: 49.2
click at [475, 162] on div "09:25 21:05 DUD 2 stop , 15h 40min PER" at bounding box center [621, 164] width 399 height 32
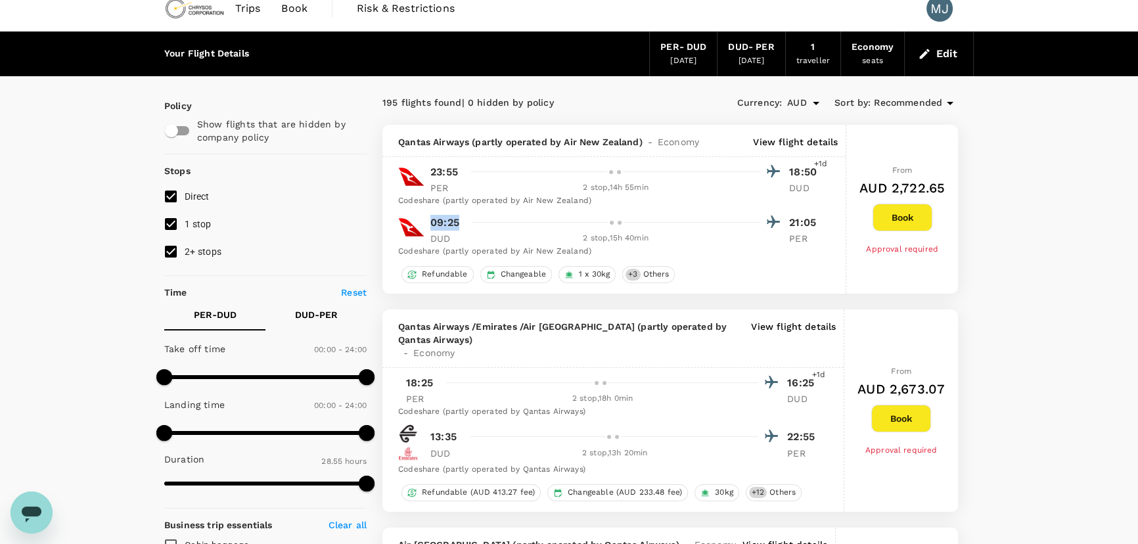
scroll to position [0, 0]
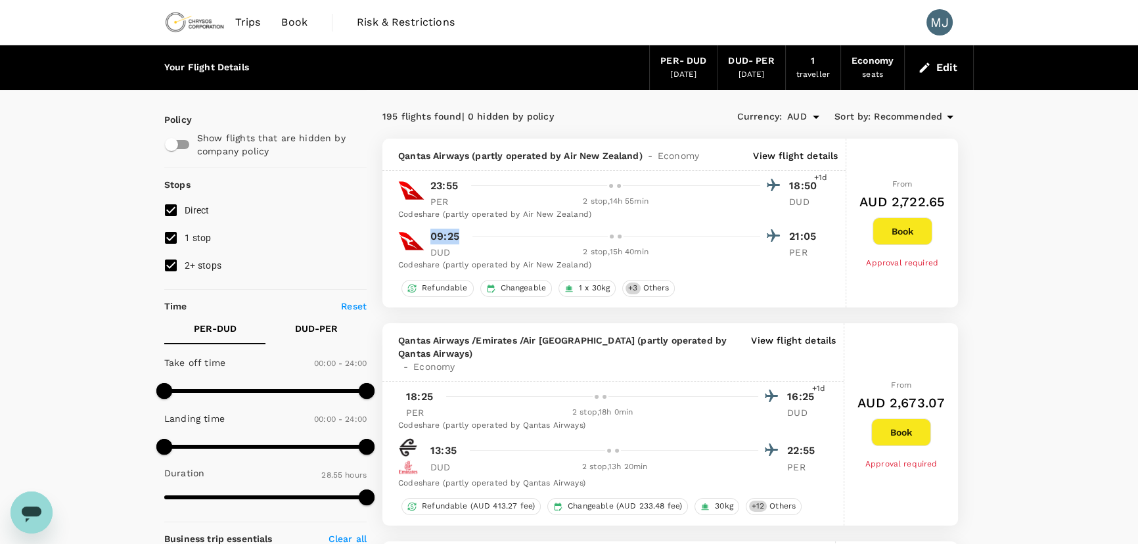
click at [952, 116] on icon at bounding box center [950, 117] width 7 height 3
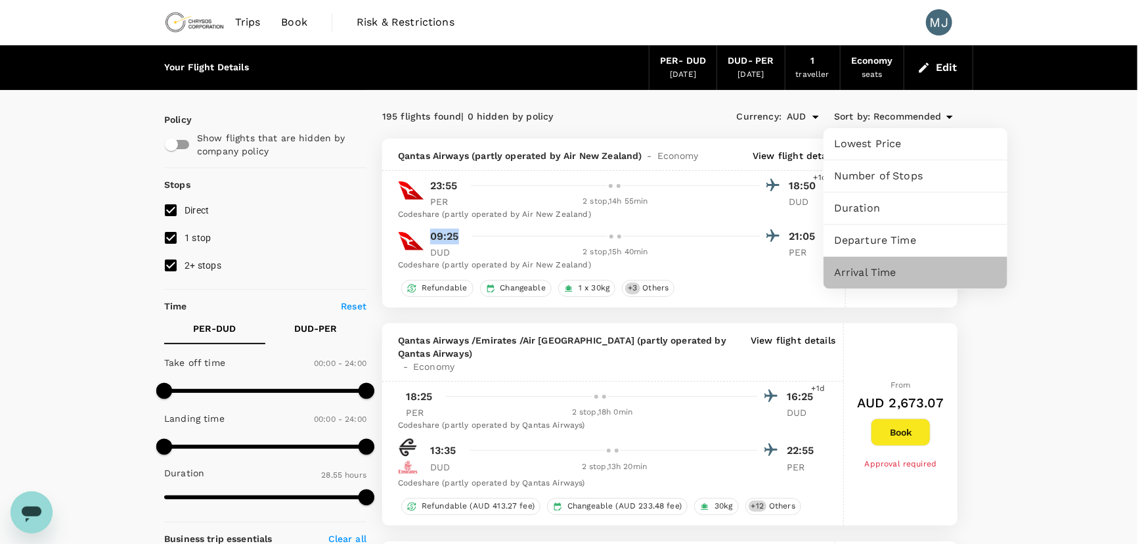
click at [855, 275] on span "Arrival Time" at bounding box center [915, 273] width 163 height 16
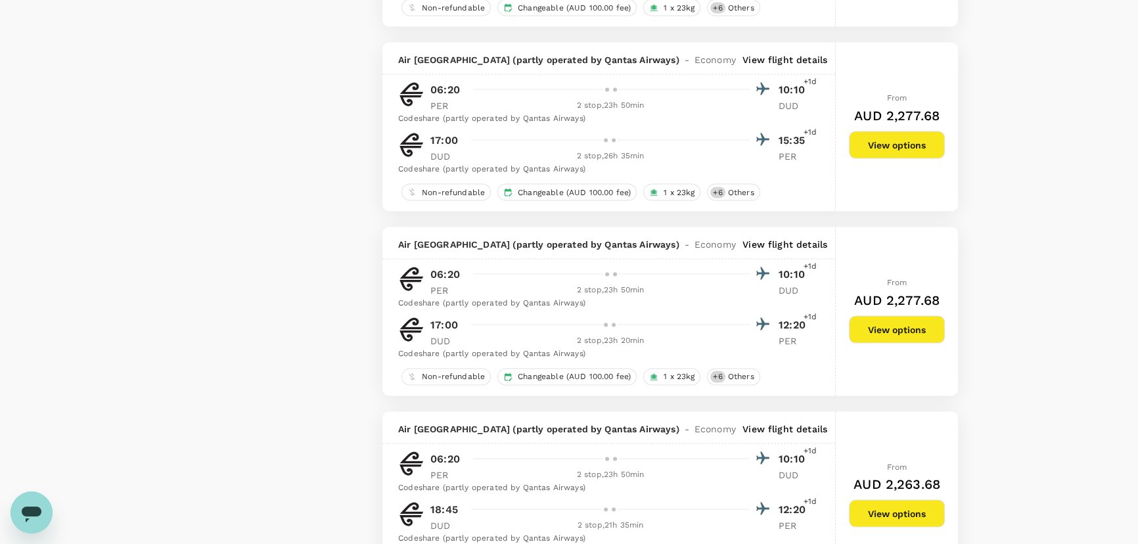
scroll to position [3544, 0]
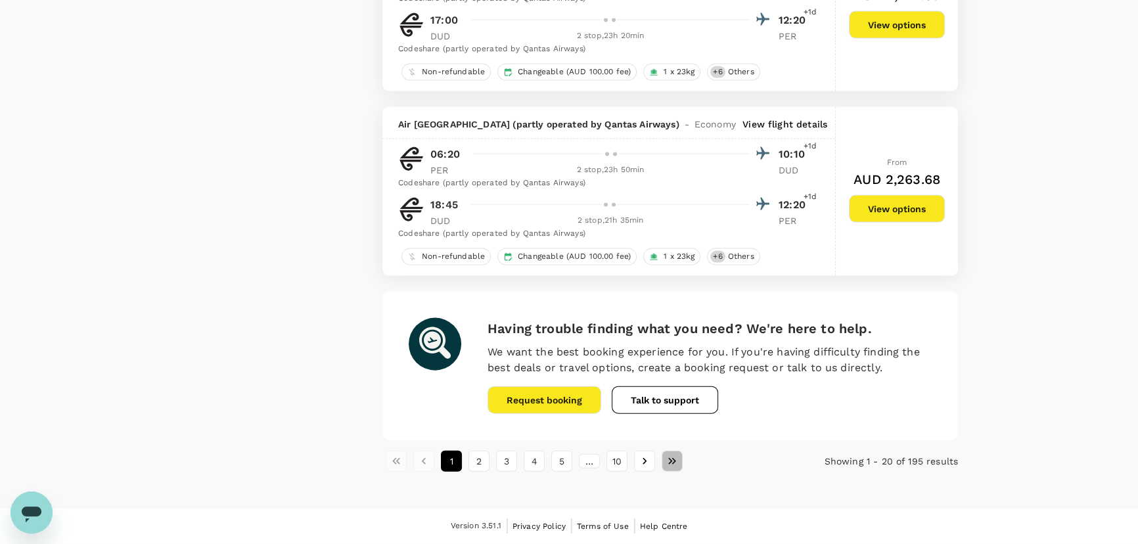
click at [670, 466] on icon "Go to last page" at bounding box center [671, 461] width 13 height 13
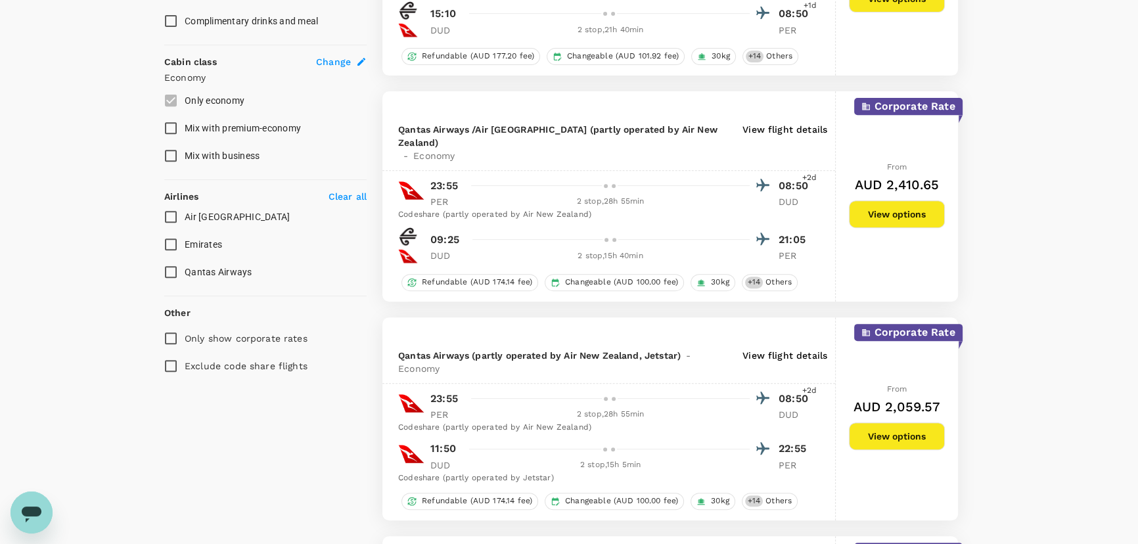
scroll to position [677, 0]
drag, startPoint x: 782, startPoint y: 184, endPoint x: 754, endPoint y: 183, distance: 28.3
click at [754, 229] on div "09:25 21:05" at bounding box center [620, 238] width 381 height 19
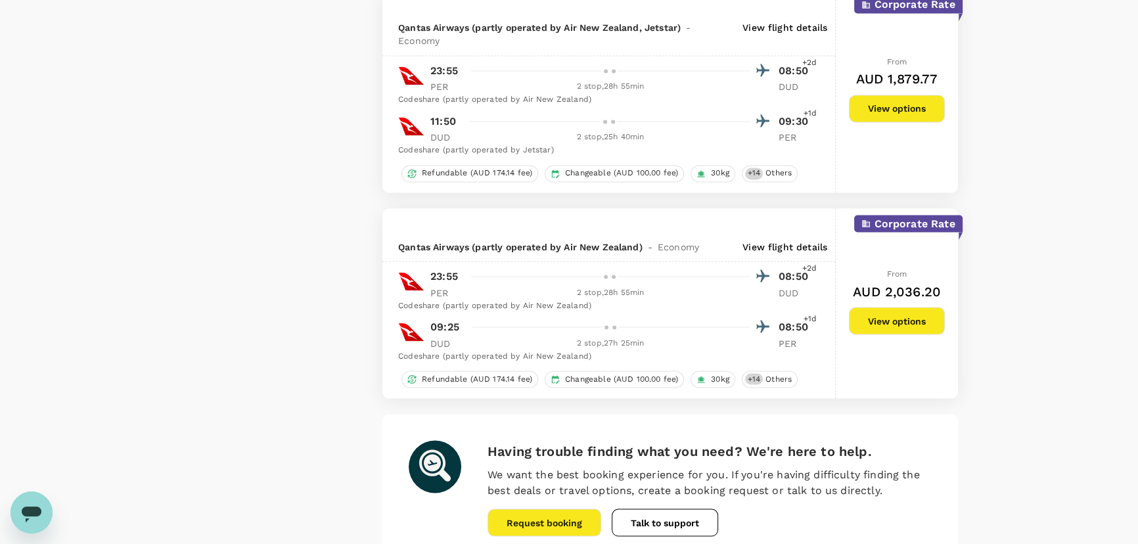
scroll to position [2913, 0]
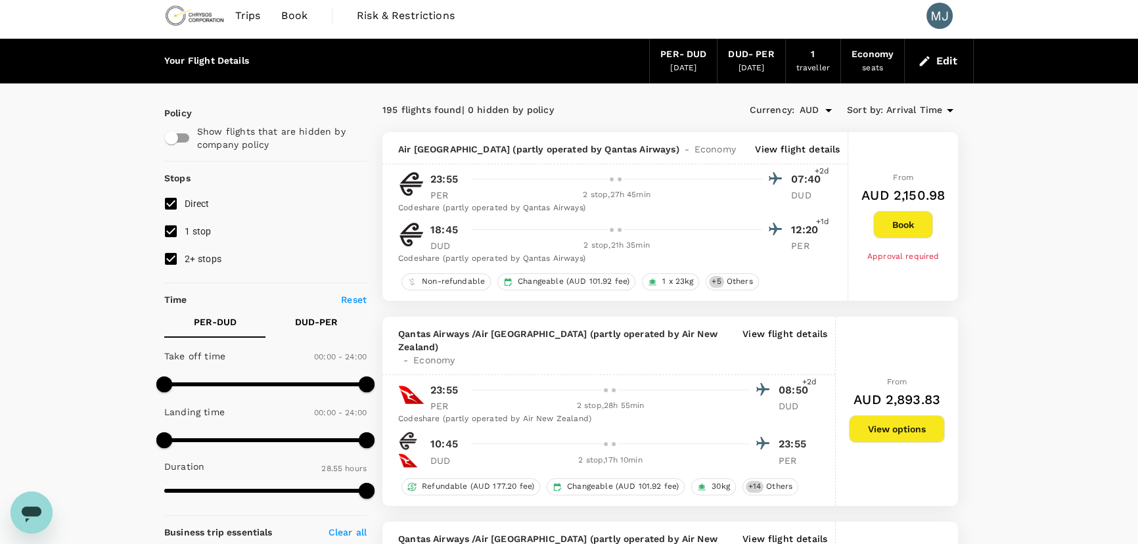
scroll to position [0, 0]
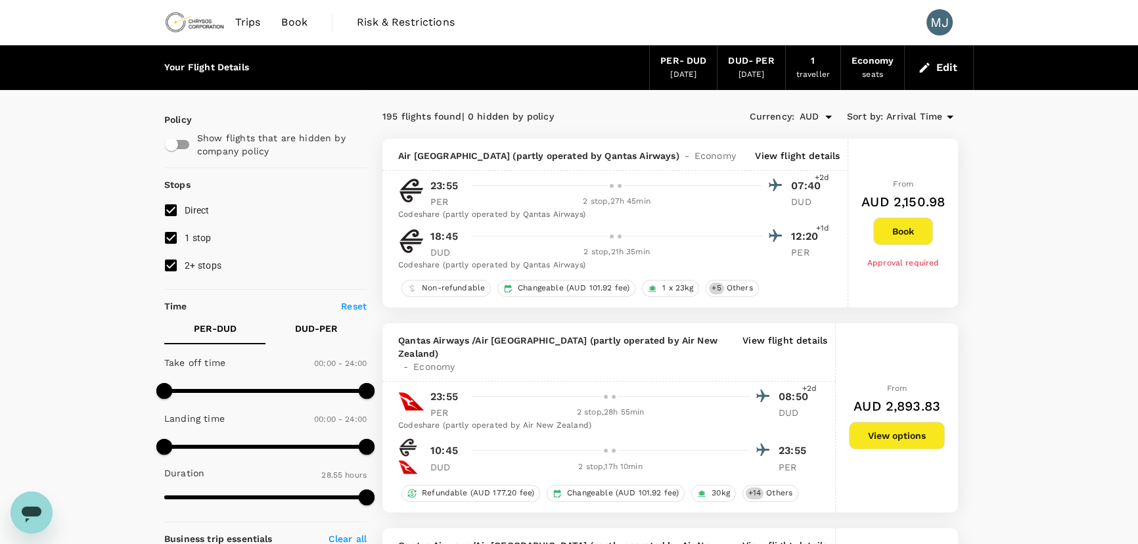
click at [953, 68] on button "Edit" at bounding box center [938, 67] width 47 height 21
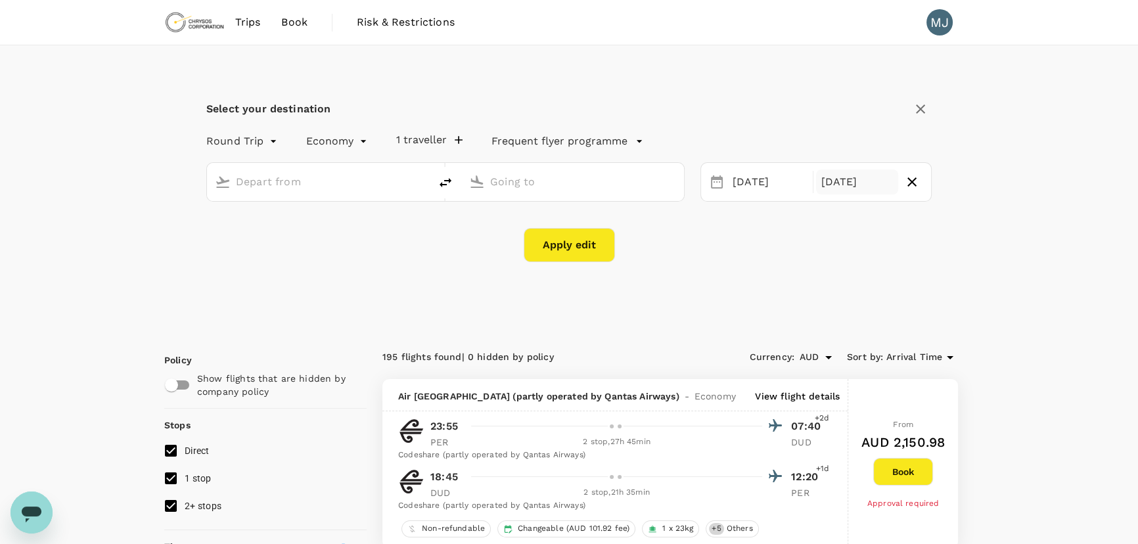
type input "[GEOGRAPHIC_DATA] ([GEOGRAPHIC_DATA])"
type input "Dunedin (DUD)"
click at [829, 181] on div "[DATE]" at bounding box center [857, 182] width 83 height 26
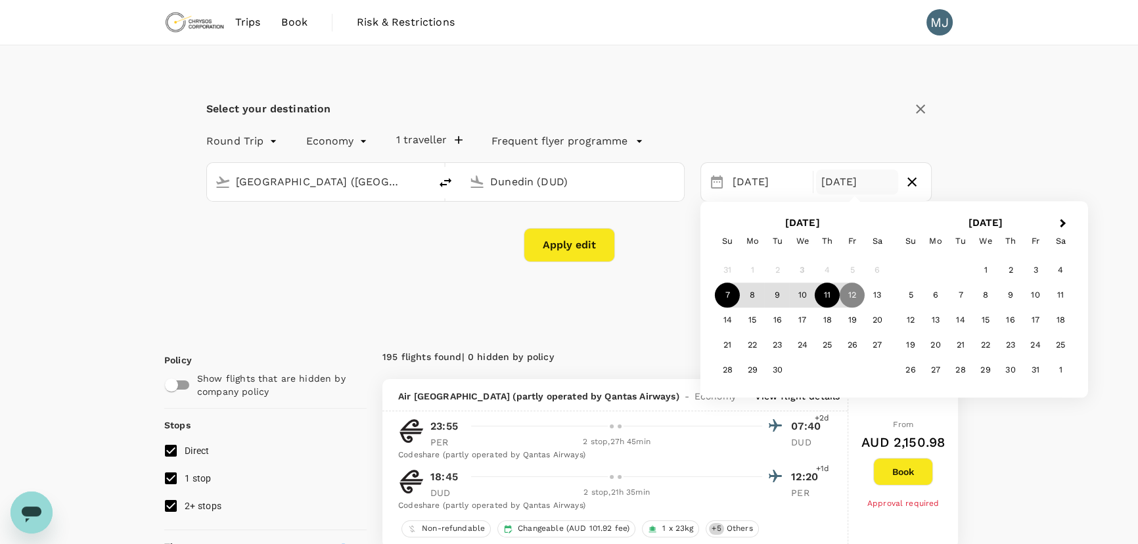
click at [833, 290] on div "11" at bounding box center [827, 295] width 25 height 25
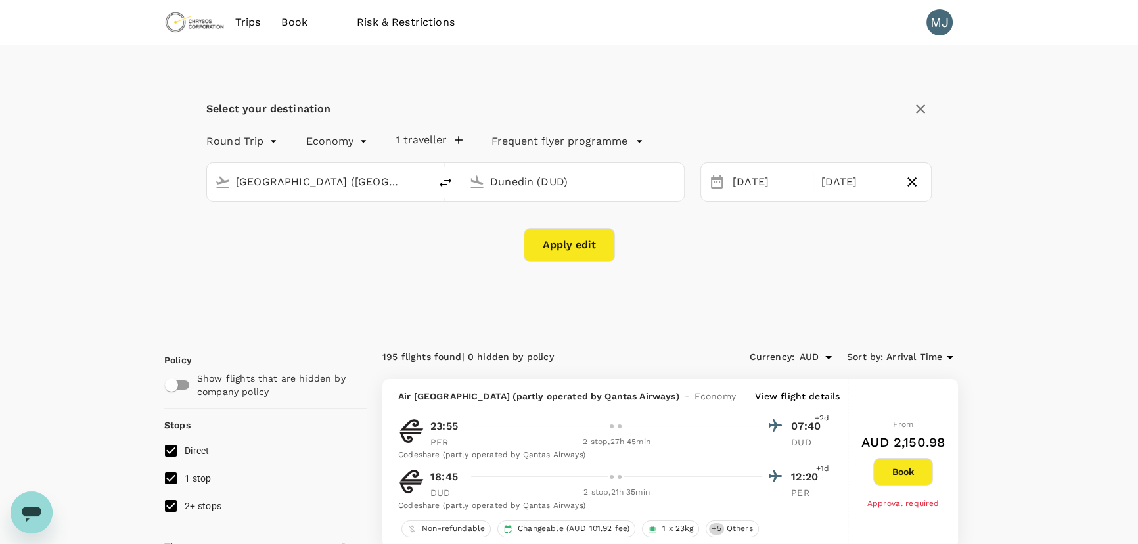
click at [587, 249] on button "Apply edit" at bounding box center [569, 245] width 91 height 34
checkbox input "false"
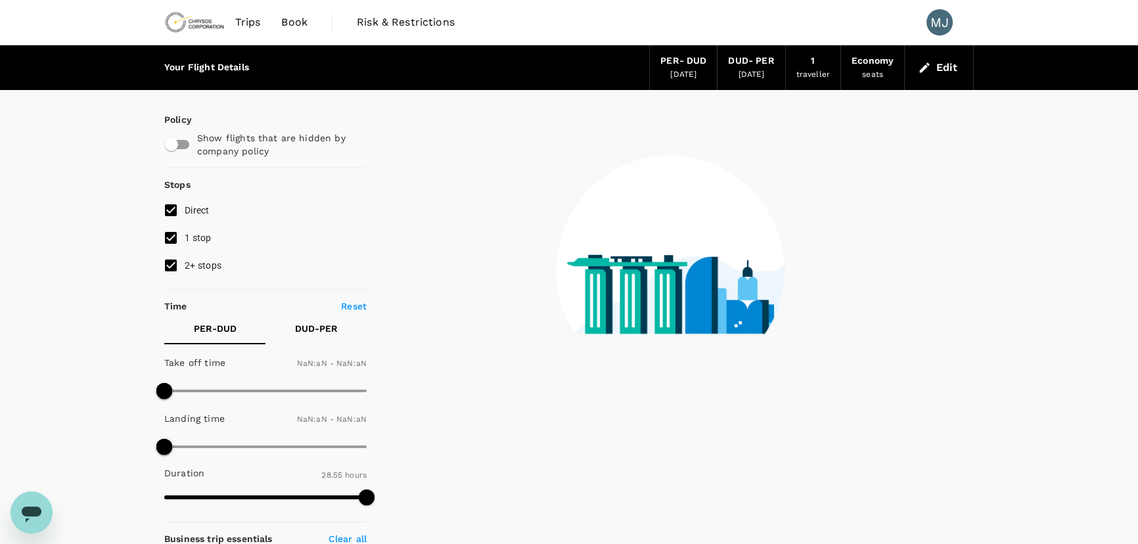
type input "1440"
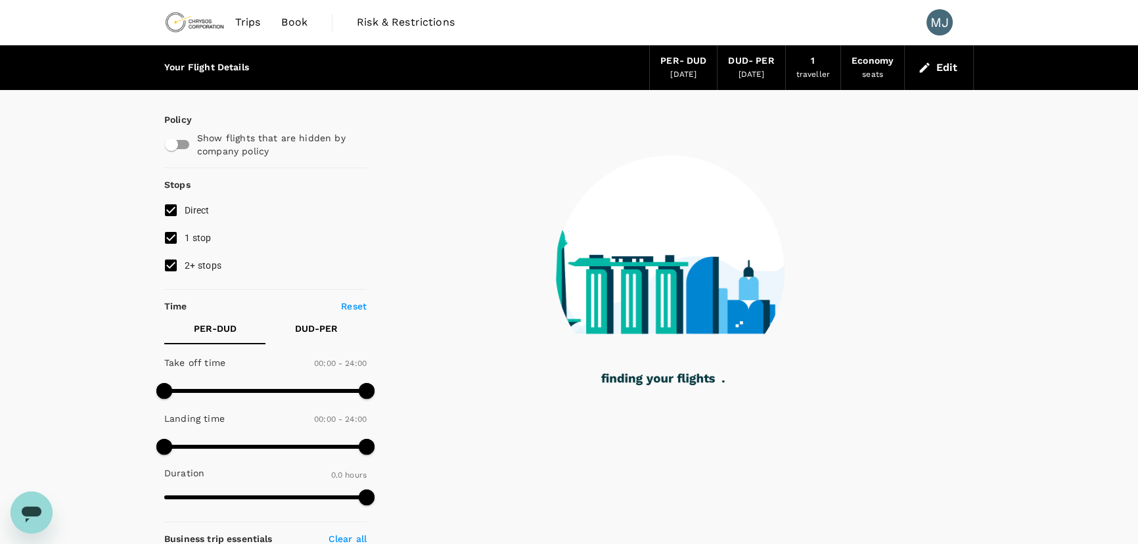
type input "1695"
checkbox input "true"
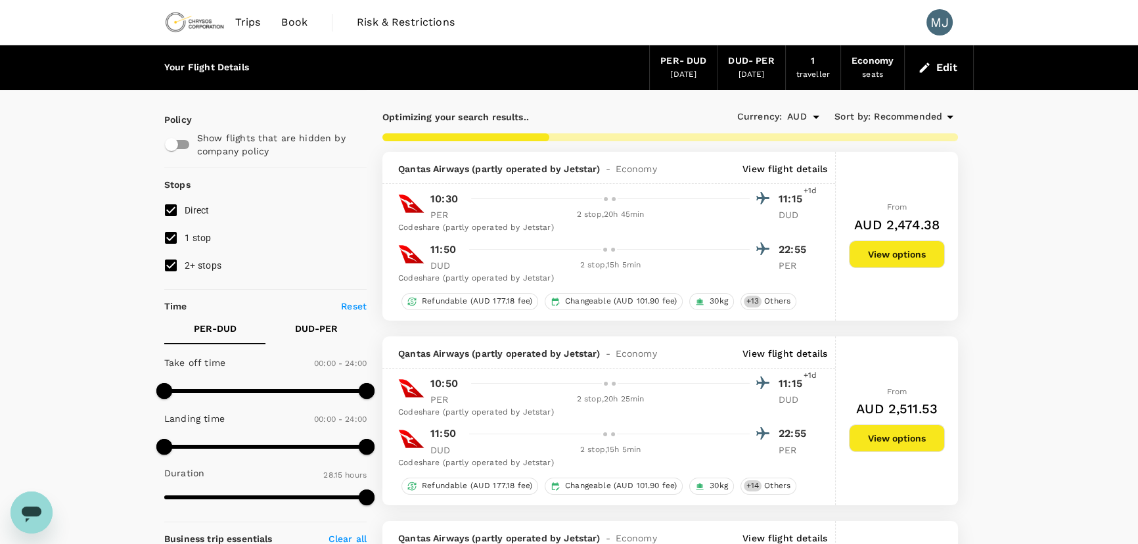
type input "1990"
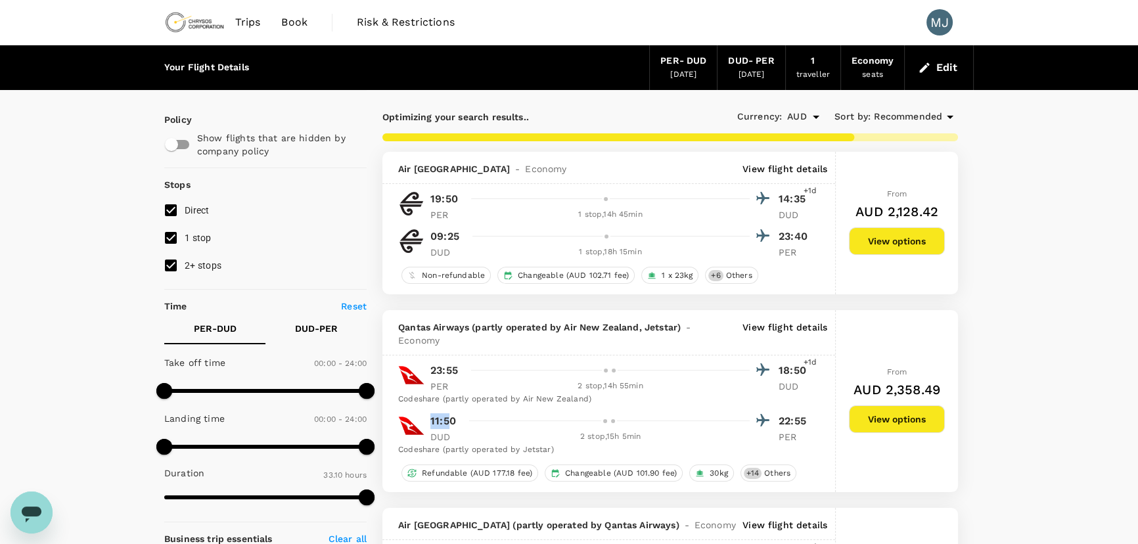
drag, startPoint x: 446, startPoint y: 409, endPoint x: 424, endPoint y: 409, distance: 22.3
click at [424, 411] on div "11:50 22:55 DUD 2 stop , 15h 5min PER" at bounding box center [616, 427] width 389 height 32
click at [933, 117] on span "Recommended" at bounding box center [908, 117] width 68 height 14
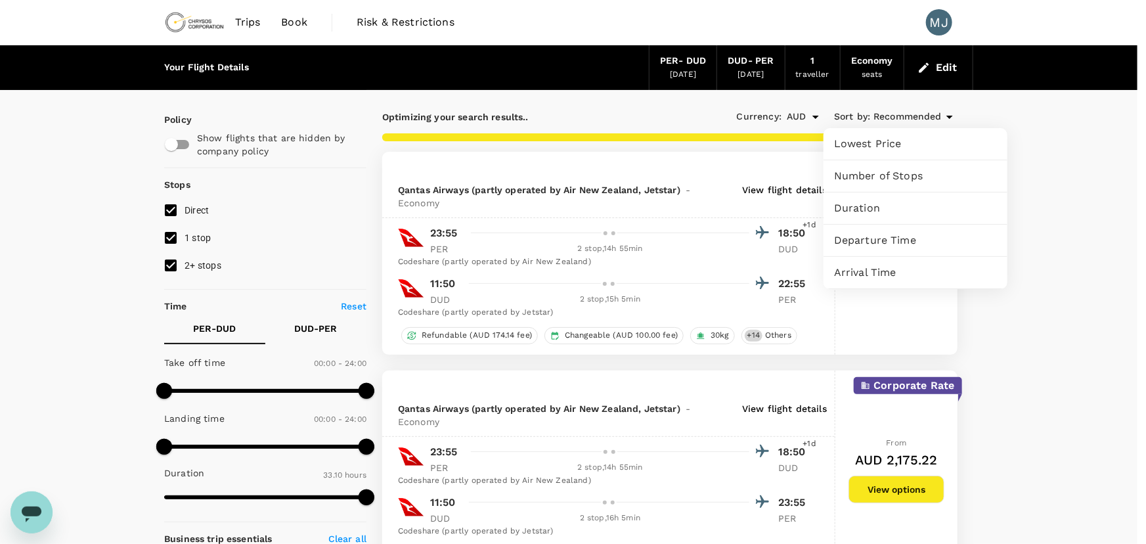
drag, startPoint x: 1138, startPoint y: 174, endPoint x: 1121, endPoint y: 180, distance: 18.1
click at [1135, 176] on div at bounding box center [573, 272] width 1146 height 544
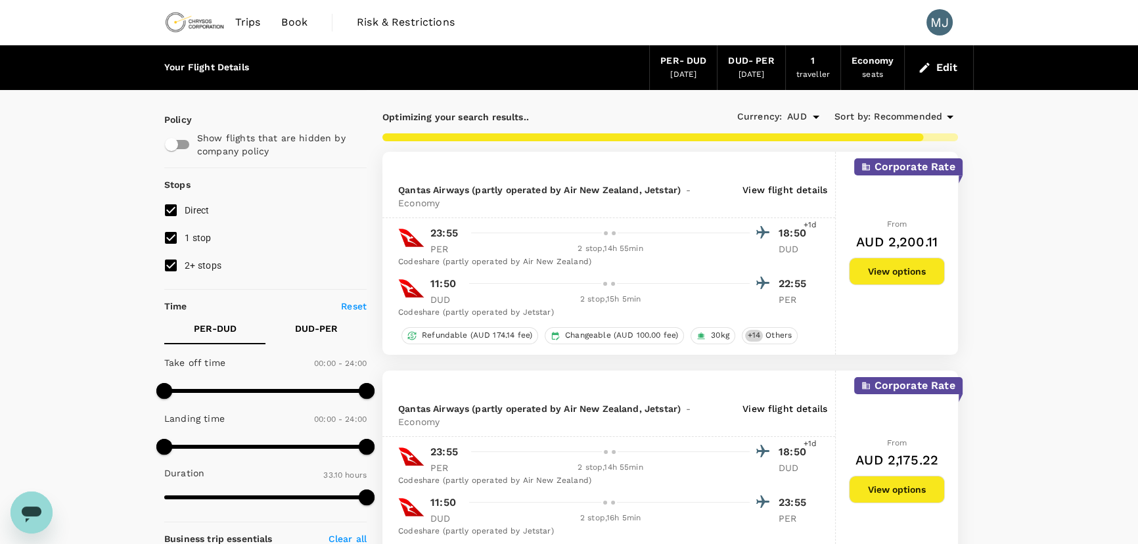
scroll to position [39, 0]
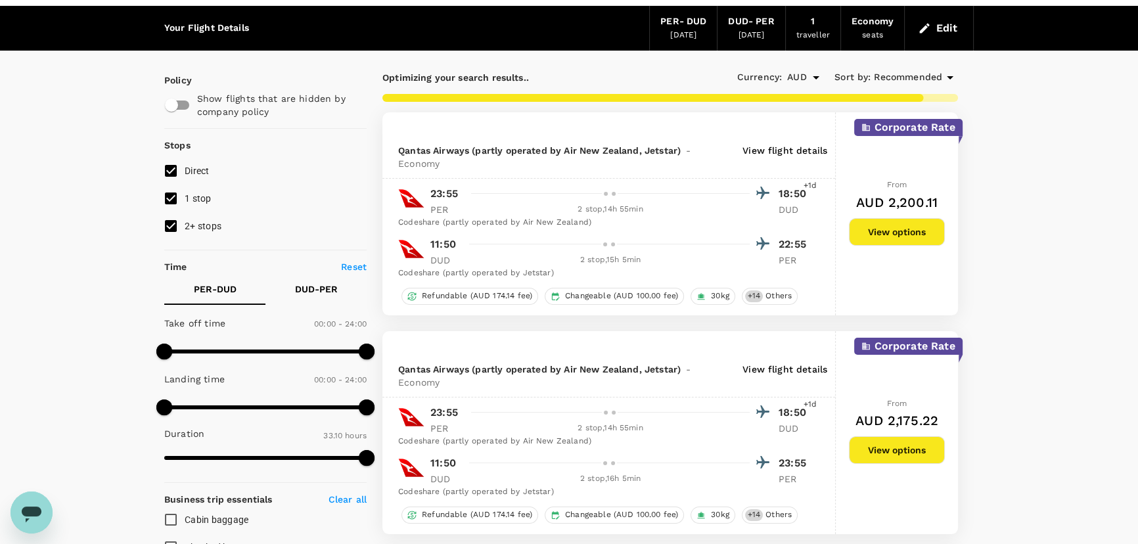
click at [327, 288] on p "DUD - PER" at bounding box center [316, 288] width 43 height 13
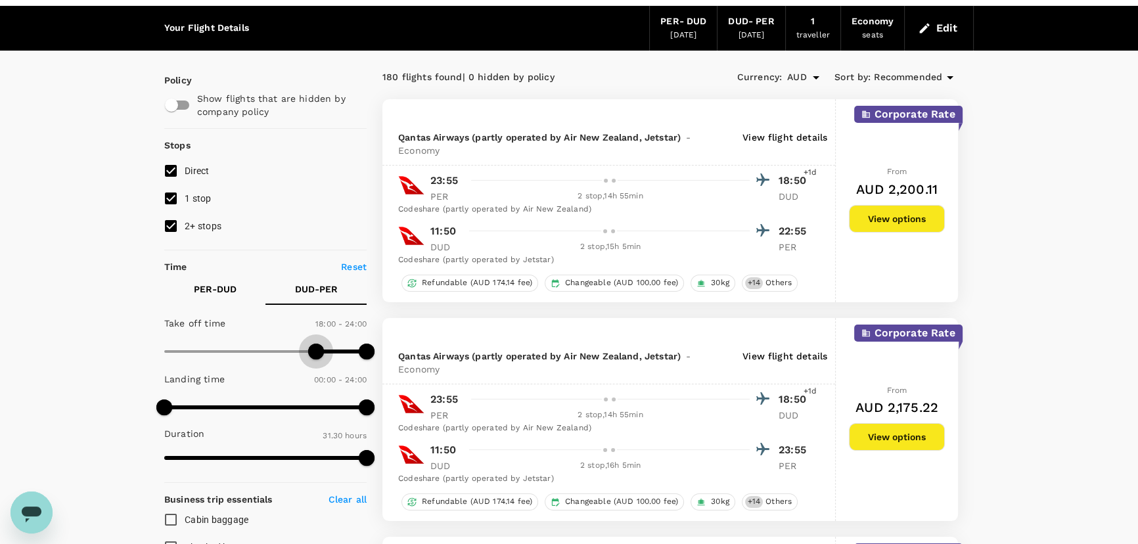
type input "1020"
drag, startPoint x: 166, startPoint y: 351, endPoint x: 307, endPoint y: 360, distance: 142.2
click at [307, 359] on span at bounding box center [308, 352] width 16 height 16
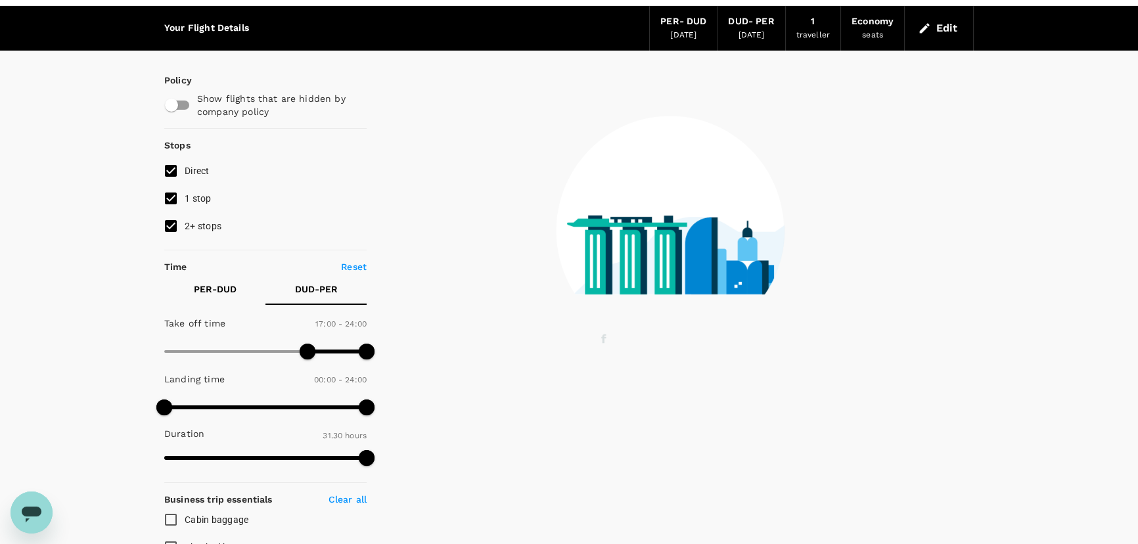
type input "1410"
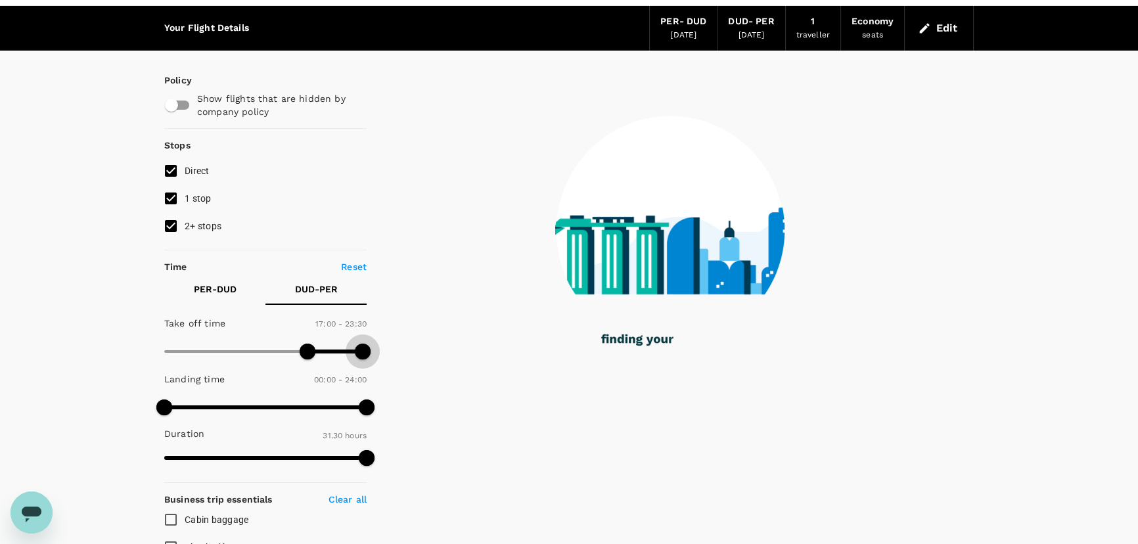
click at [362, 351] on span at bounding box center [363, 352] width 16 height 16
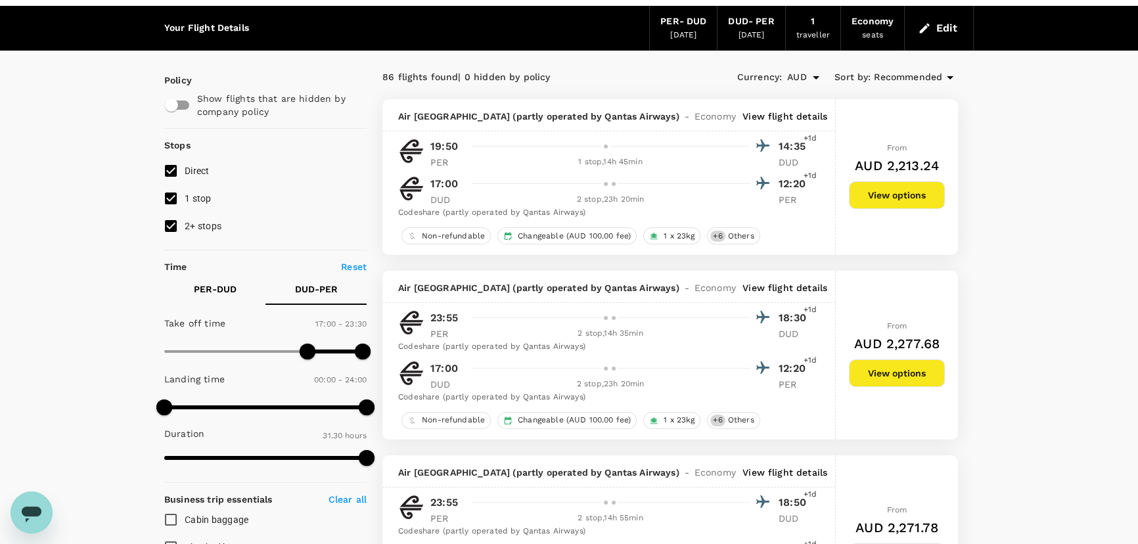
click at [604, 194] on div "2 stop , 23h 20min" at bounding box center [610, 199] width 279 height 13
click at [604, 197] on div "2 stop , 23h 20min" at bounding box center [610, 199] width 279 height 13
click at [858, 202] on button "View options" at bounding box center [897, 195] width 96 height 28
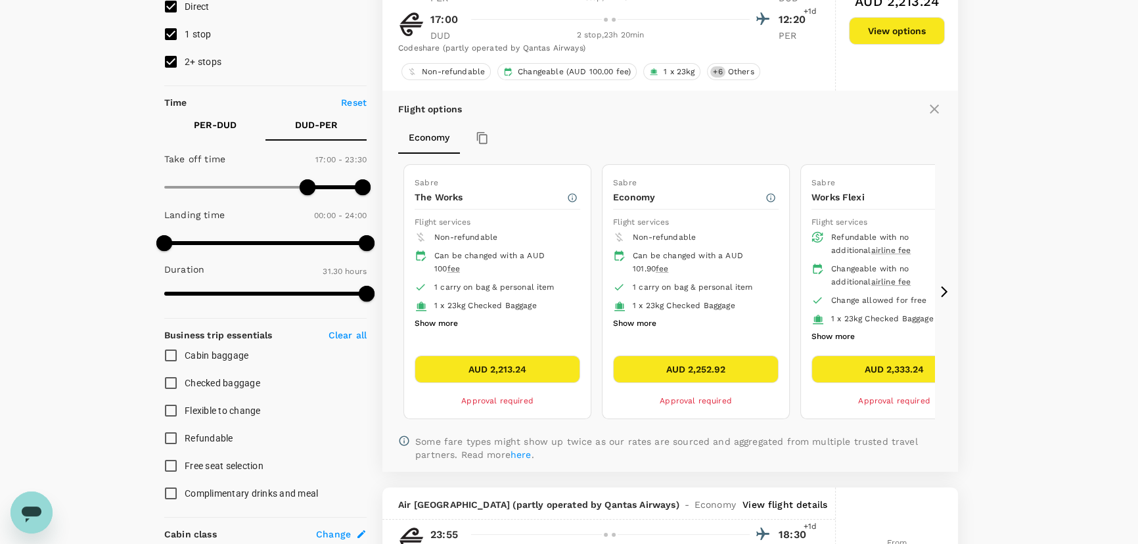
scroll to position [217, 0]
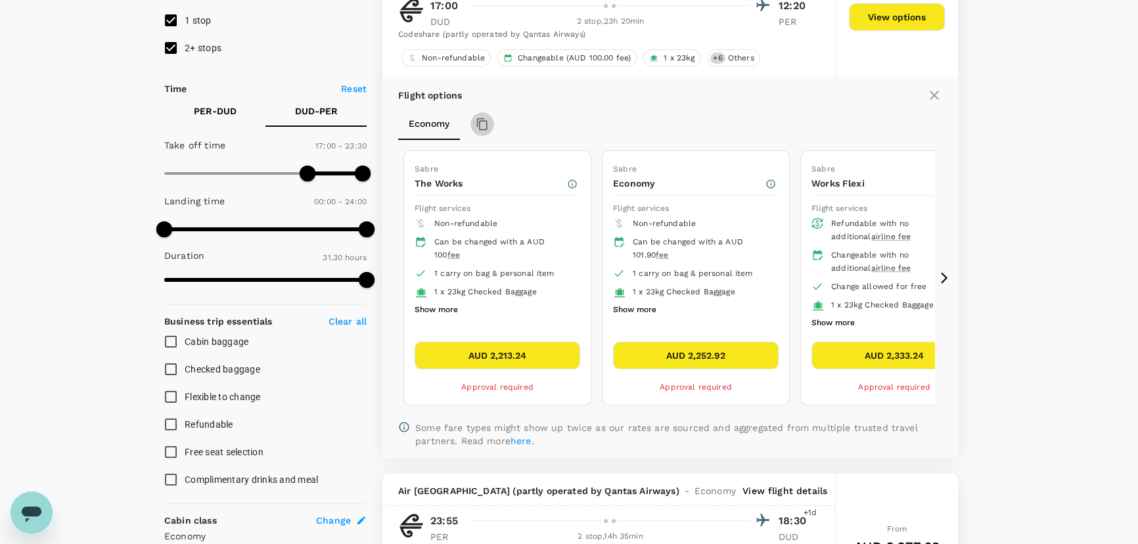
click at [487, 126] on icon "button" at bounding box center [482, 124] width 11 height 12
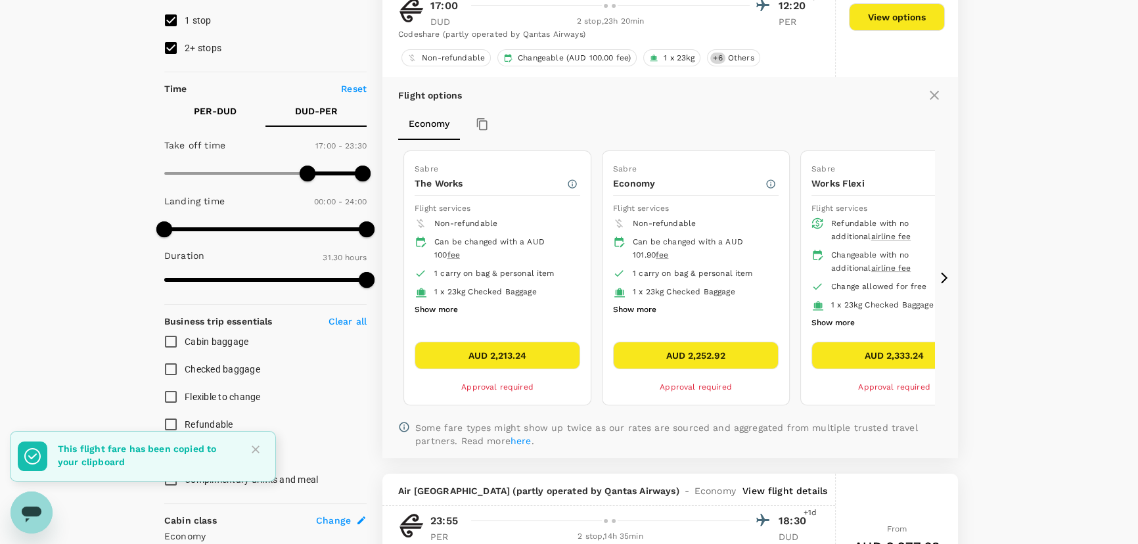
click at [427, 129] on button "Economy" at bounding box center [429, 124] width 62 height 32
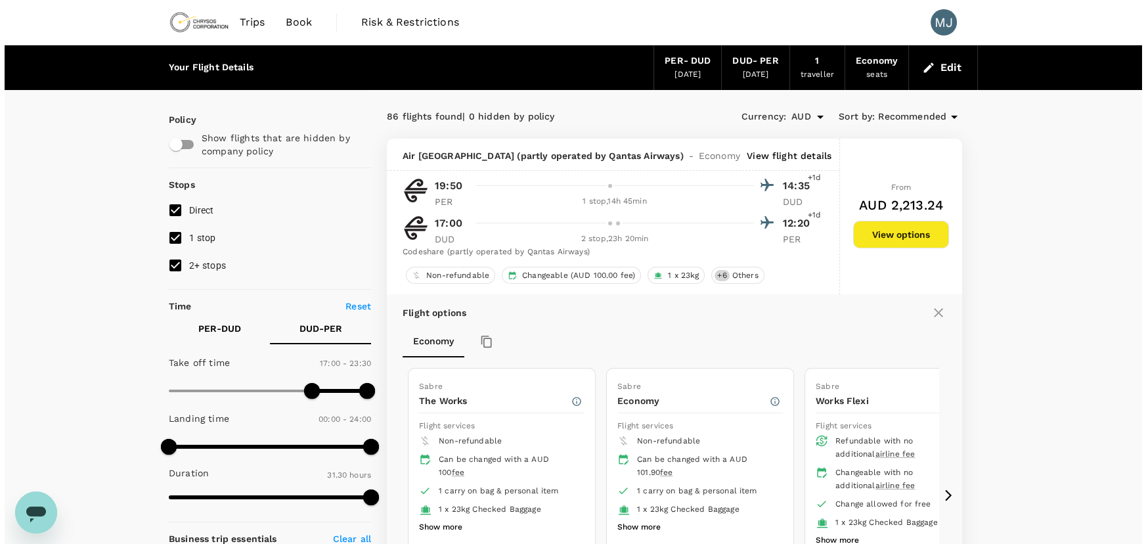
scroll to position [0, 0]
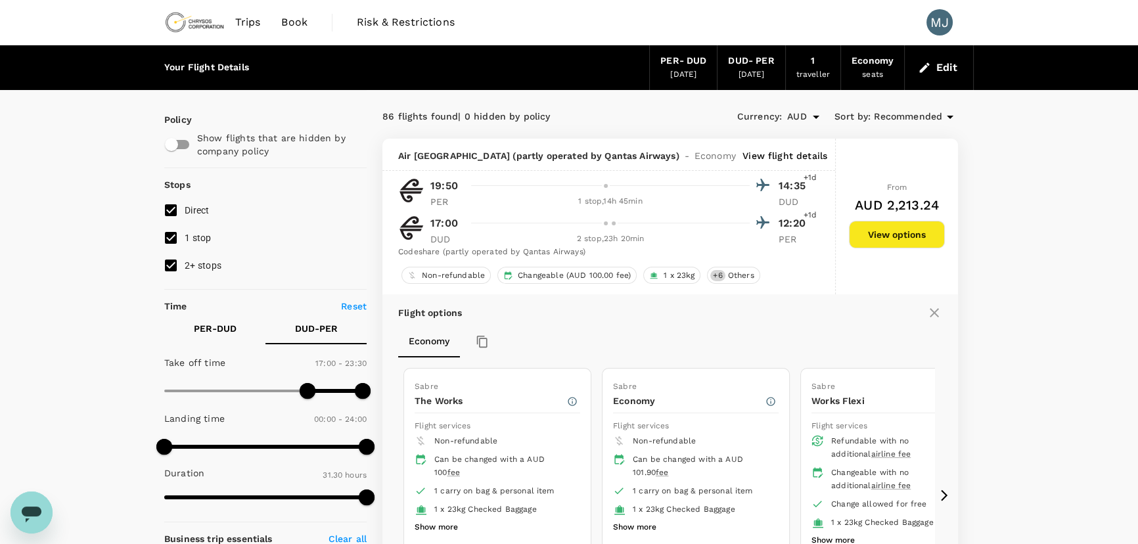
click at [778, 155] on p "View flight details" at bounding box center [784, 155] width 85 height 13
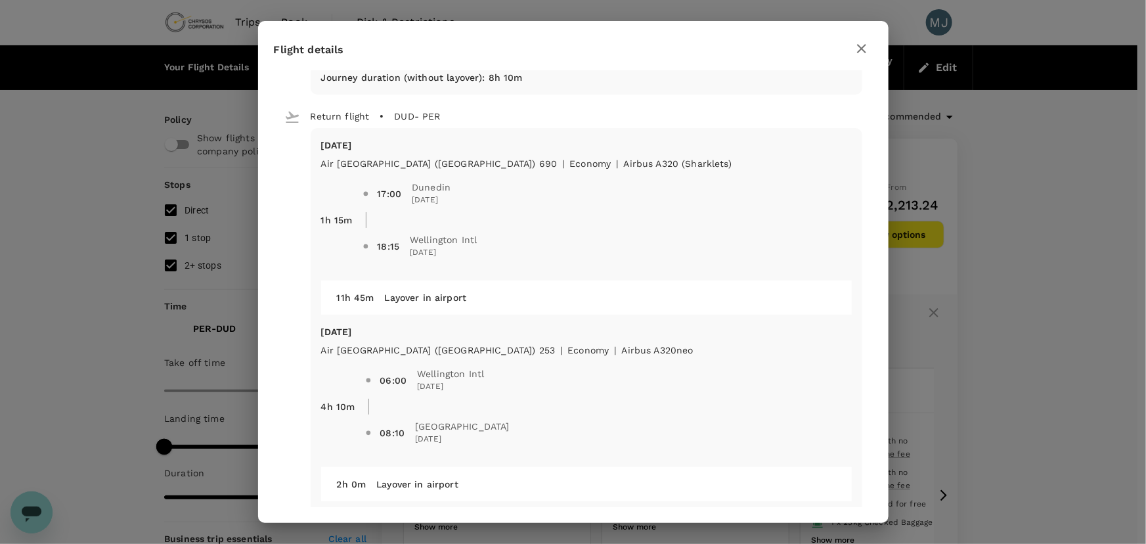
scroll to position [438, 0]
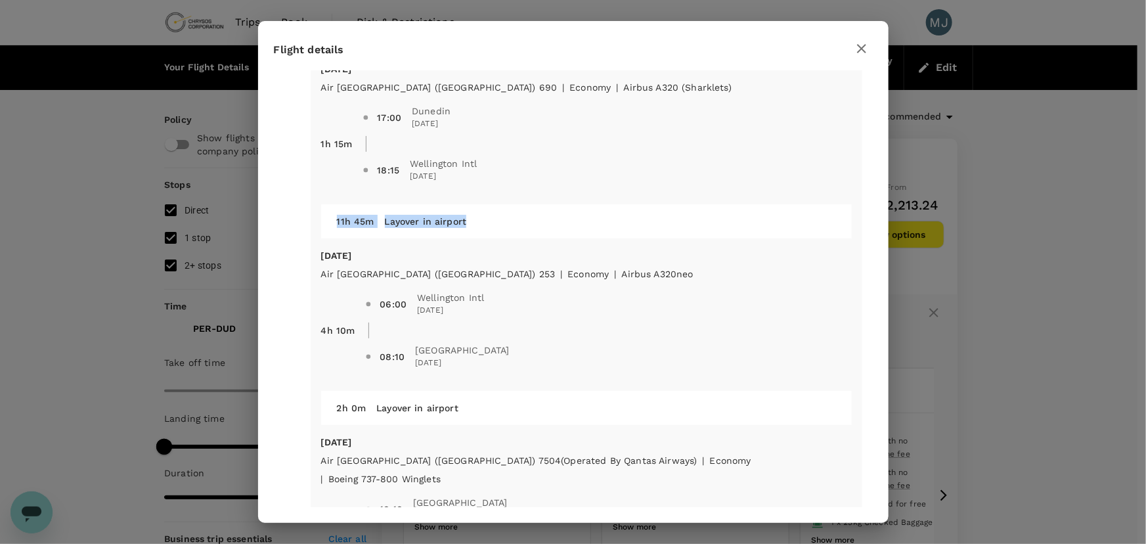
drag, startPoint x: 480, startPoint y: 227, endPoint x: 318, endPoint y: 229, distance: 161.6
click at [318, 229] on div "[DATE] Air [GEOGRAPHIC_DATA] ([GEOGRAPHIC_DATA]) 690 | economy | Airbus A320 (s…" at bounding box center [587, 336] width 552 height 568
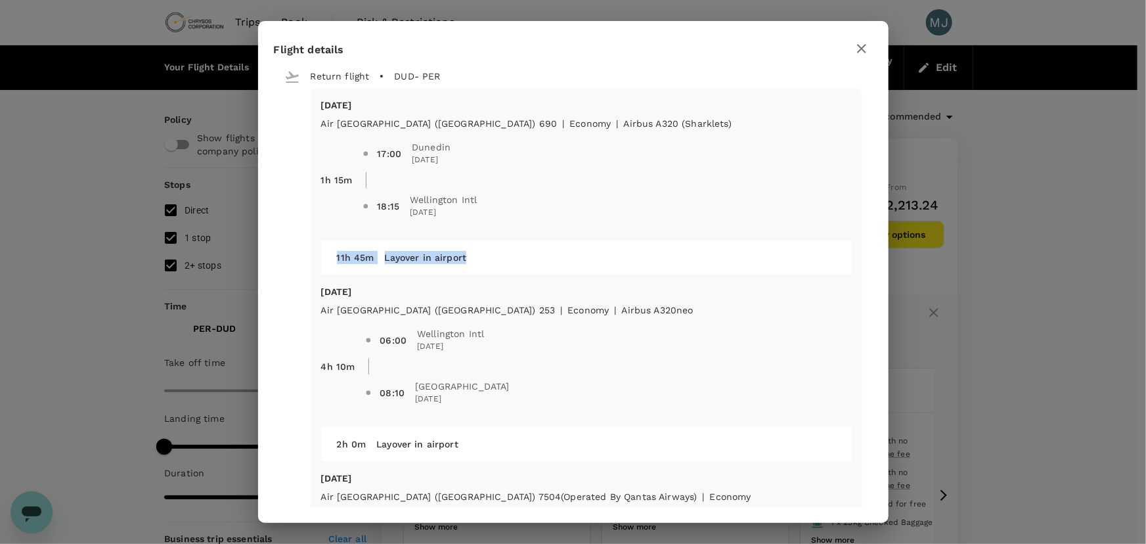
scroll to position [382, 0]
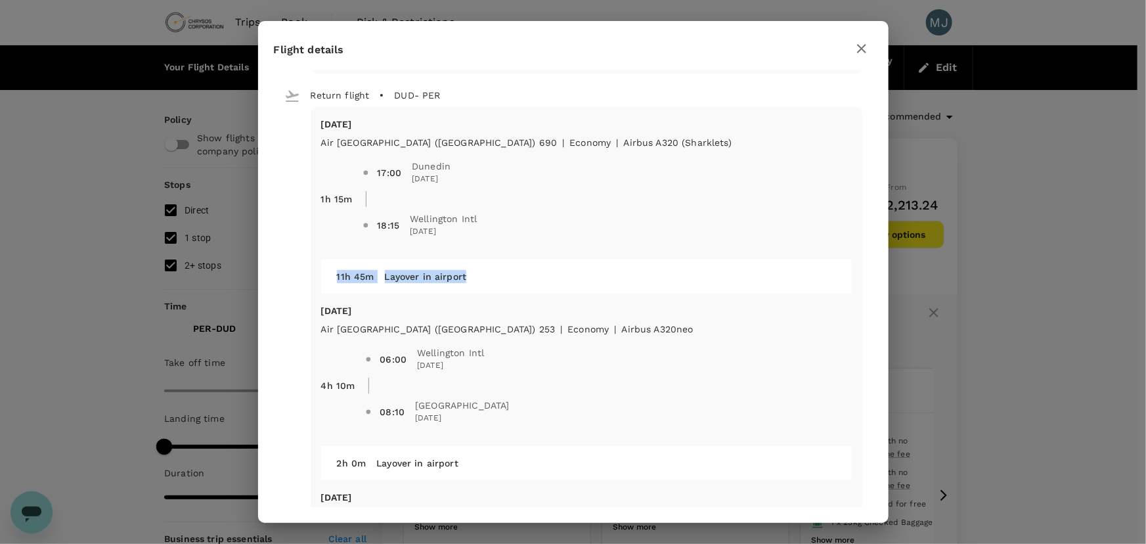
click at [440, 297] on div "[DATE] Air [GEOGRAPHIC_DATA] ([GEOGRAPHIC_DATA]) 690 | economy | Airbus A320 (s…" at bounding box center [587, 391] width 552 height 568
drag, startPoint x: 471, startPoint y: 271, endPoint x: 392, endPoint y: 265, distance: 79.1
click at [352, 271] on div "11h 45m Layover in airport" at bounding box center [582, 271] width 510 height 24
drag, startPoint x: 427, startPoint y: 218, endPoint x: 471, endPoint y: 217, distance: 44.0
click at [471, 217] on span "18:15 Wellington Intl [DATE]" at bounding box center [614, 225] width 474 height 26
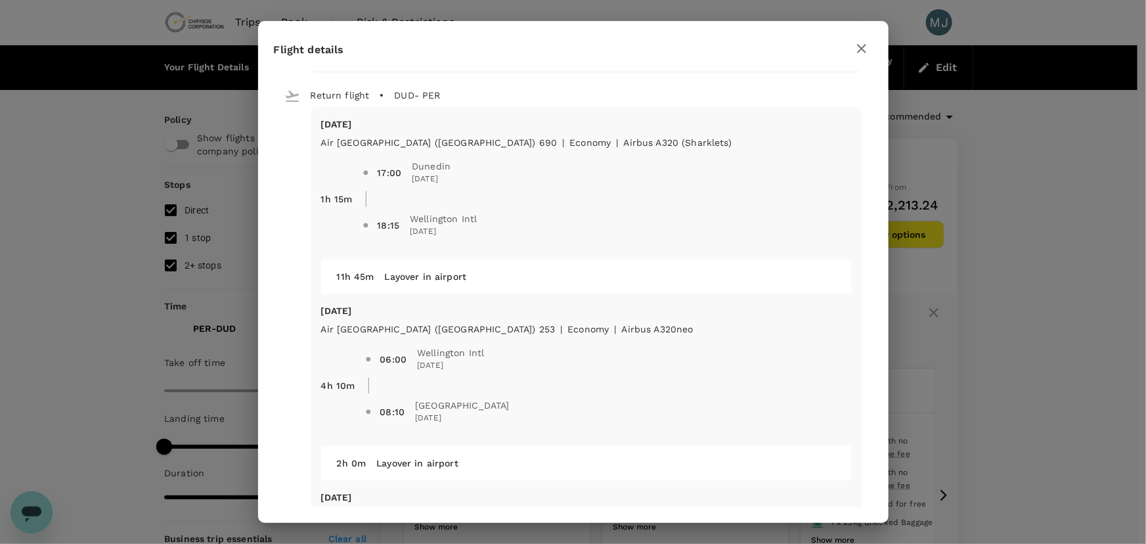
click at [479, 240] on span "18:15 Wellington Intl [DATE]" at bounding box center [607, 225] width 489 height 37
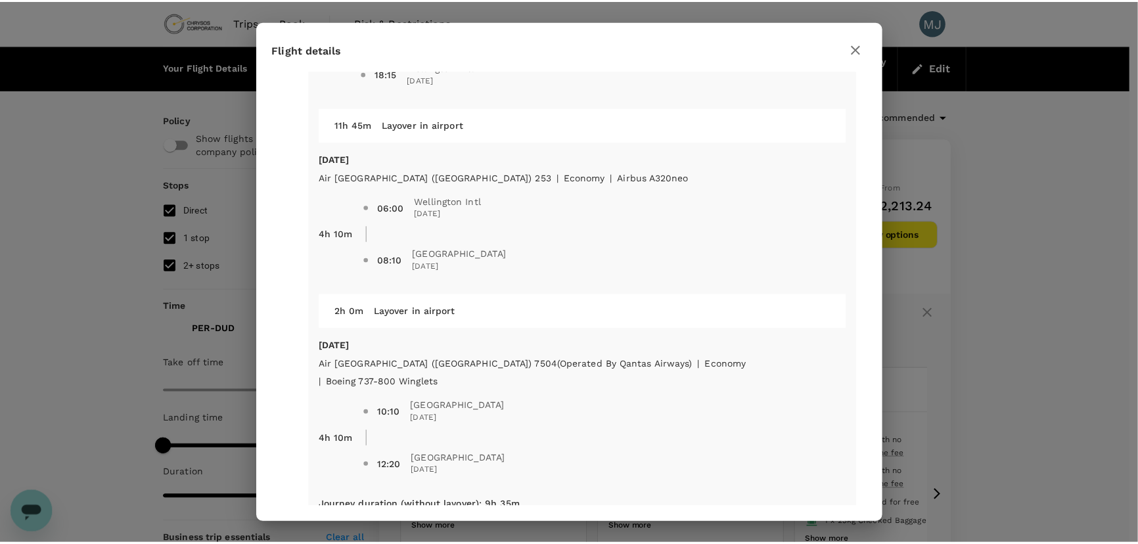
scroll to position [541, 0]
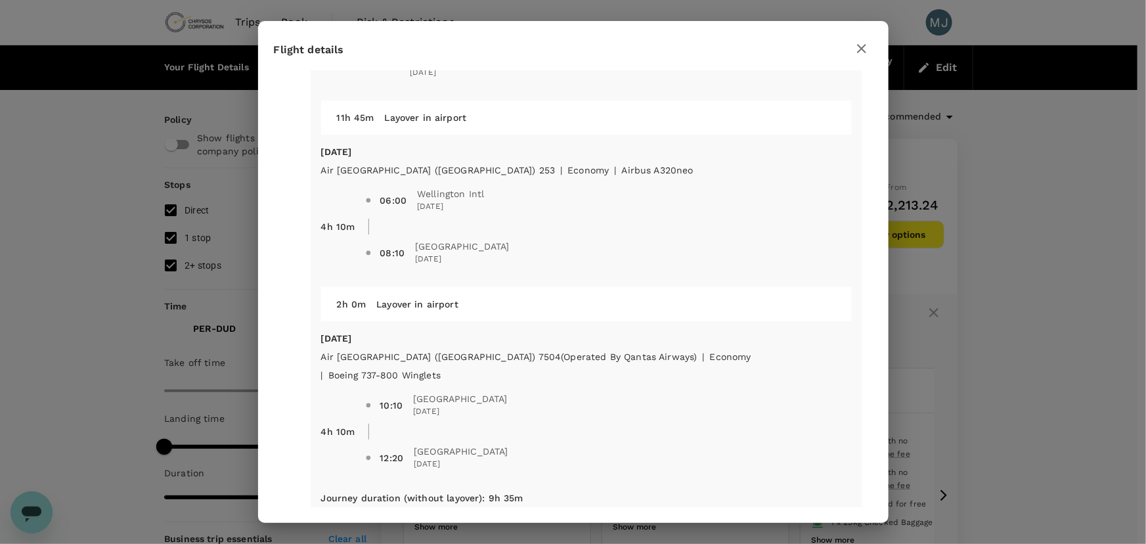
click at [866, 47] on icon "button" at bounding box center [862, 49] width 16 height 16
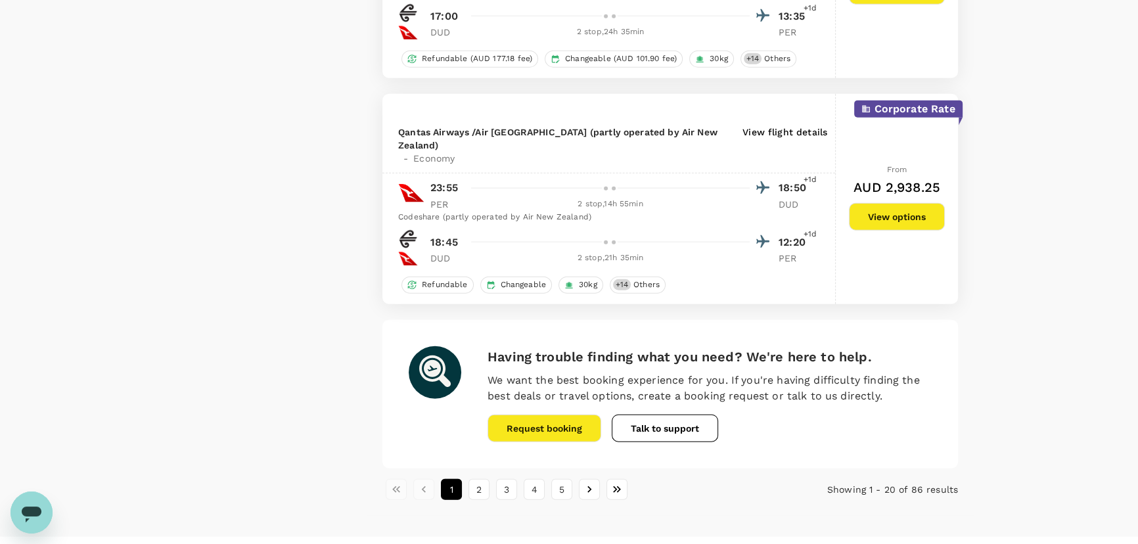
scroll to position [3985, 0]
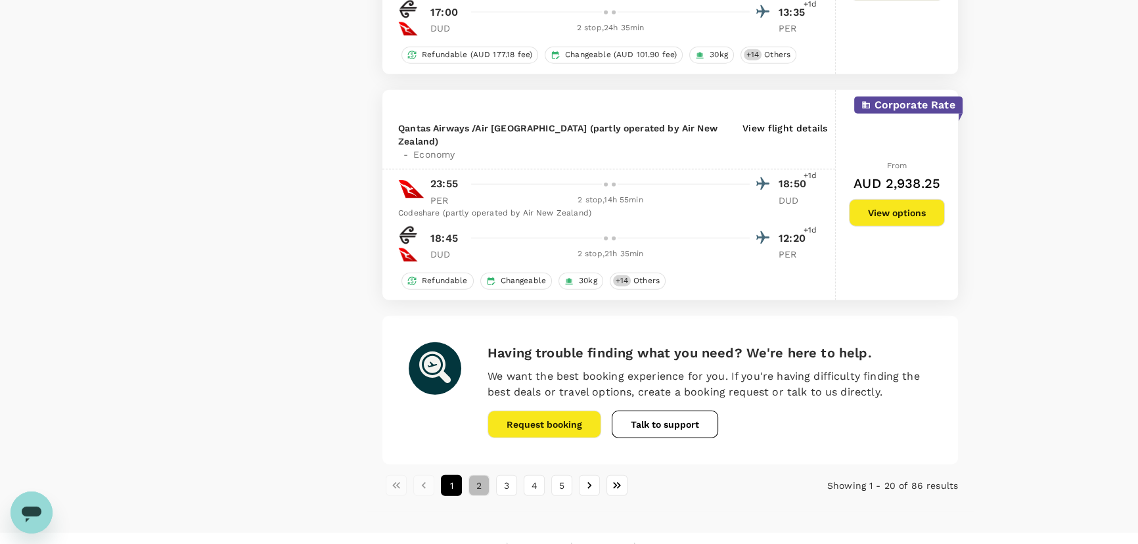
click at [487, 475] on button "2" at bounding box center [478, 485] width 21 height 21
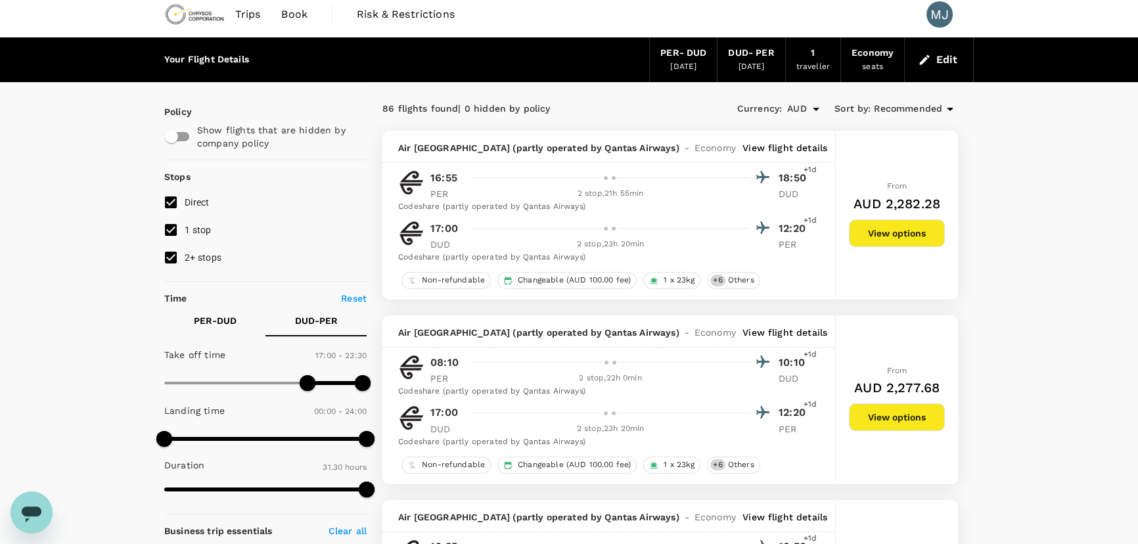
scroll to position [0, 0]
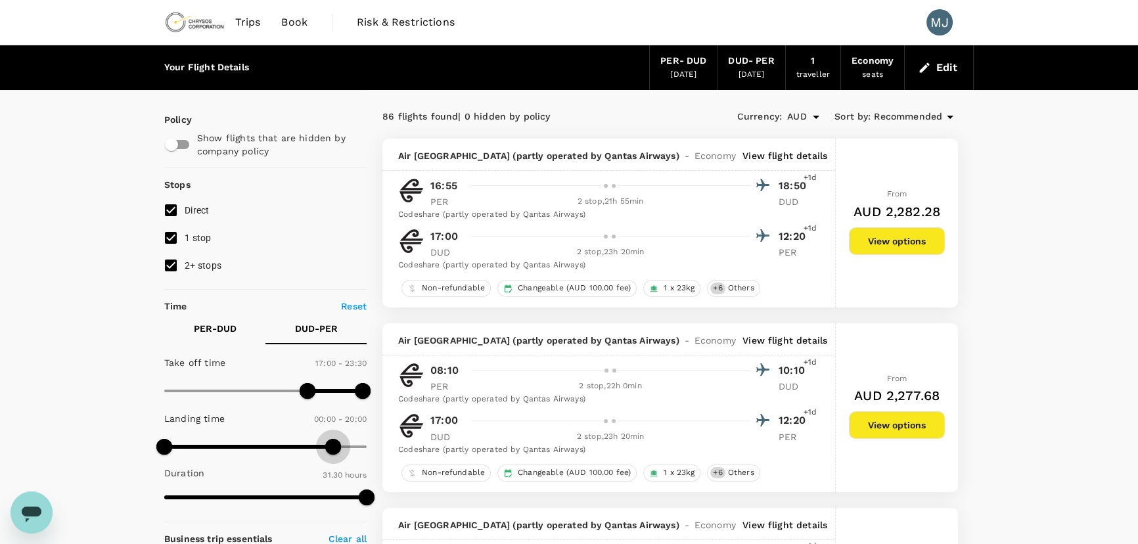
type input "780"
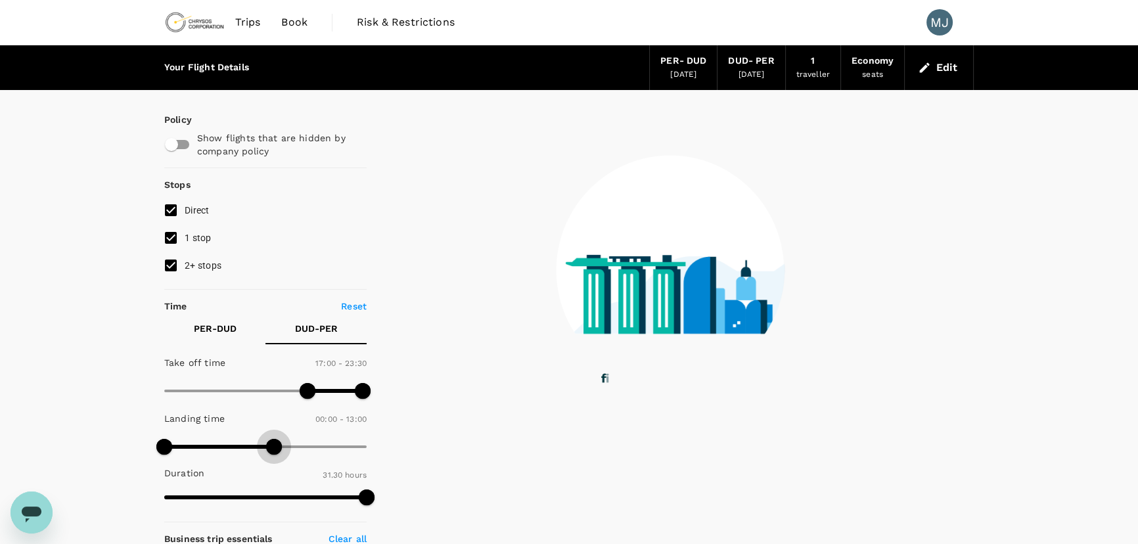
drag, startPoint x: 365, startPoint y: 451, endPoint x: 275, endPoint y: 447, distance: 90.1
click at [275, 447] on span at bounding box center [274, 447] width 16 height 16
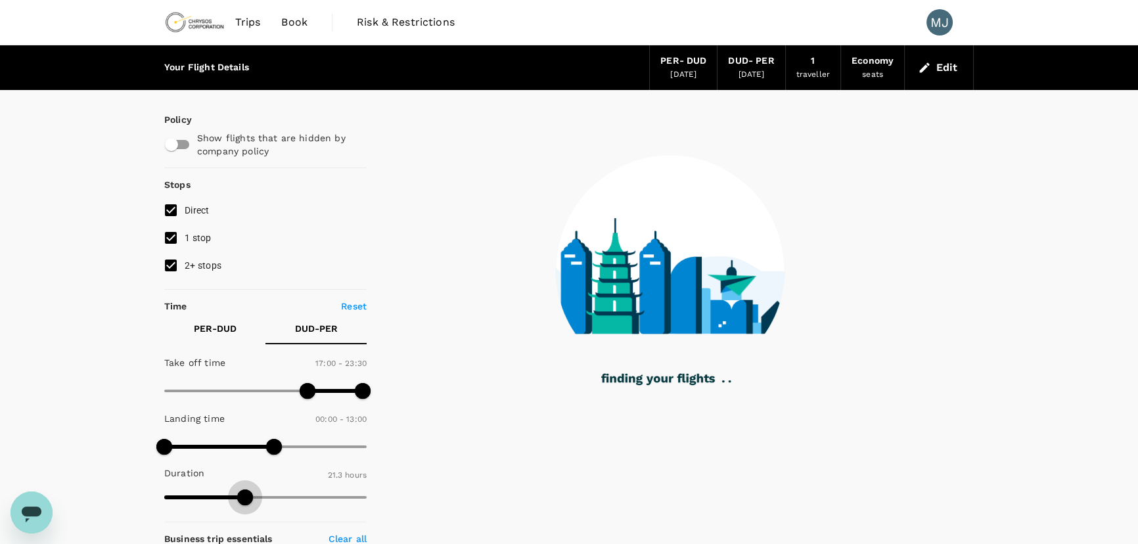
drag, startPoint x: 370, startPoint y: 499, endPoint x: 245, endPoint y: 489, distance: 125.2
click at [245, 489] on span at bounding box center [245, 497] width 16 height 16
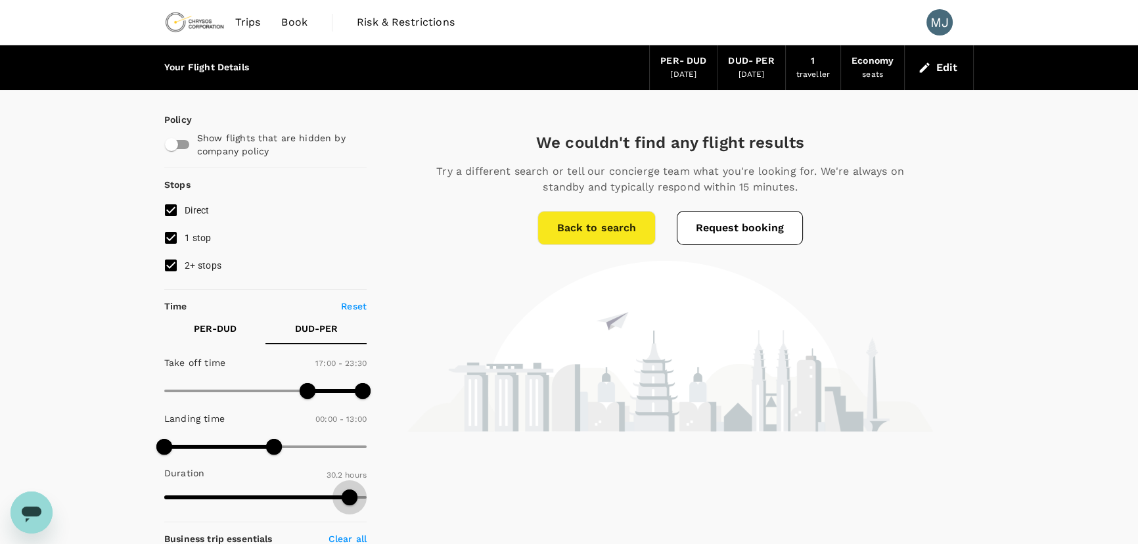
type input "1890"
drag, startPoint x: 390, startPoint y: 524, endPoint x: 443, endPoint y: 526, distance: 52.6
